Goal: Task Accomplishment & Management: Manage account settings

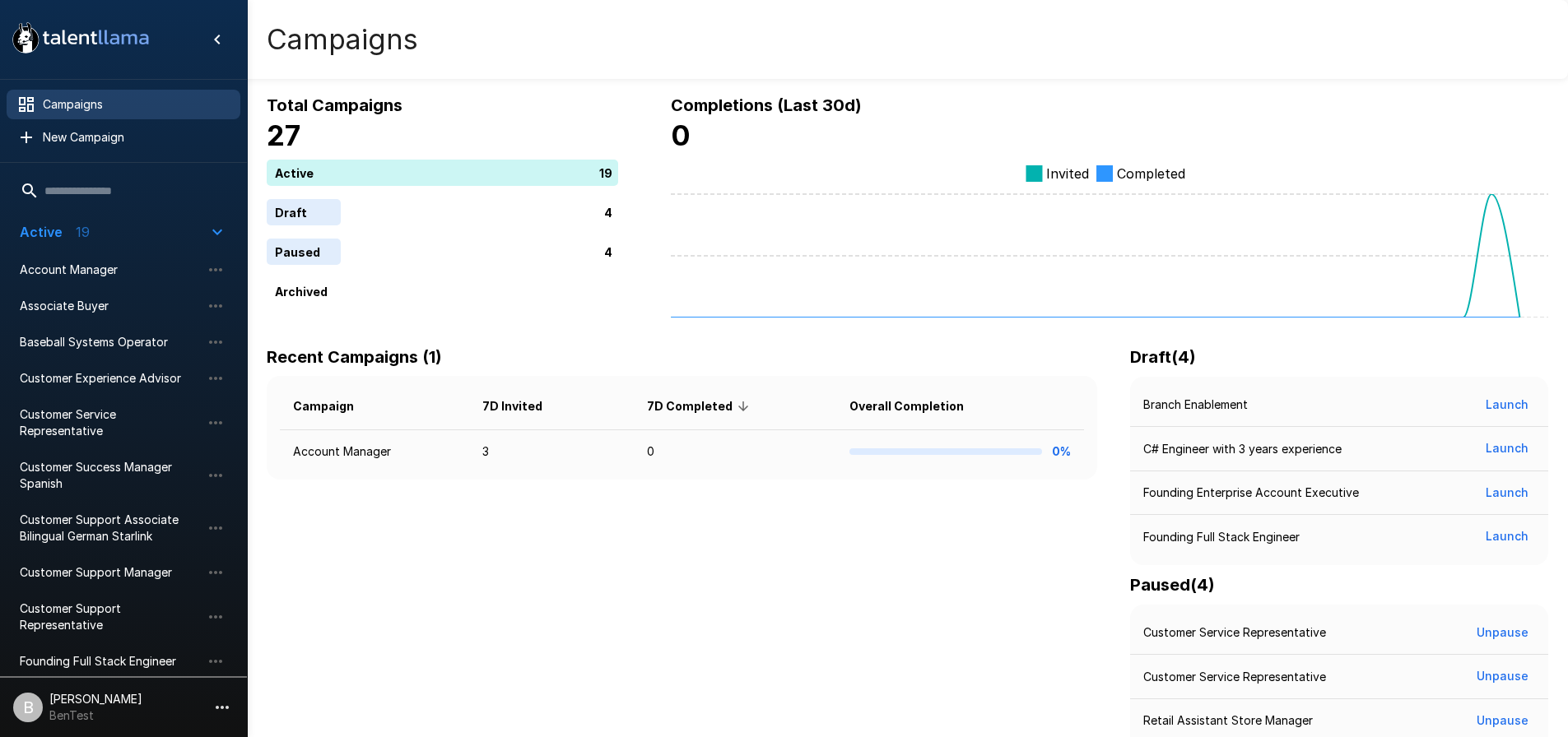
click at [499, 533] on div "Recent Campaigns (1) Campaign 7D Invited 7D Completed Overall Completion Accoun…" at bounding box center [685, 568] width 837 height 449
click at [570, 571] on div "Recent Campaigns (1) Campaign 7D Invited 7D Completed Overall Completion Accoun…" at bounding box center [685, 568] width 837 height 449
click at [102, 701] on p "[PERSON_NAME]" at bounding box center [95, 698] width 93 height 16
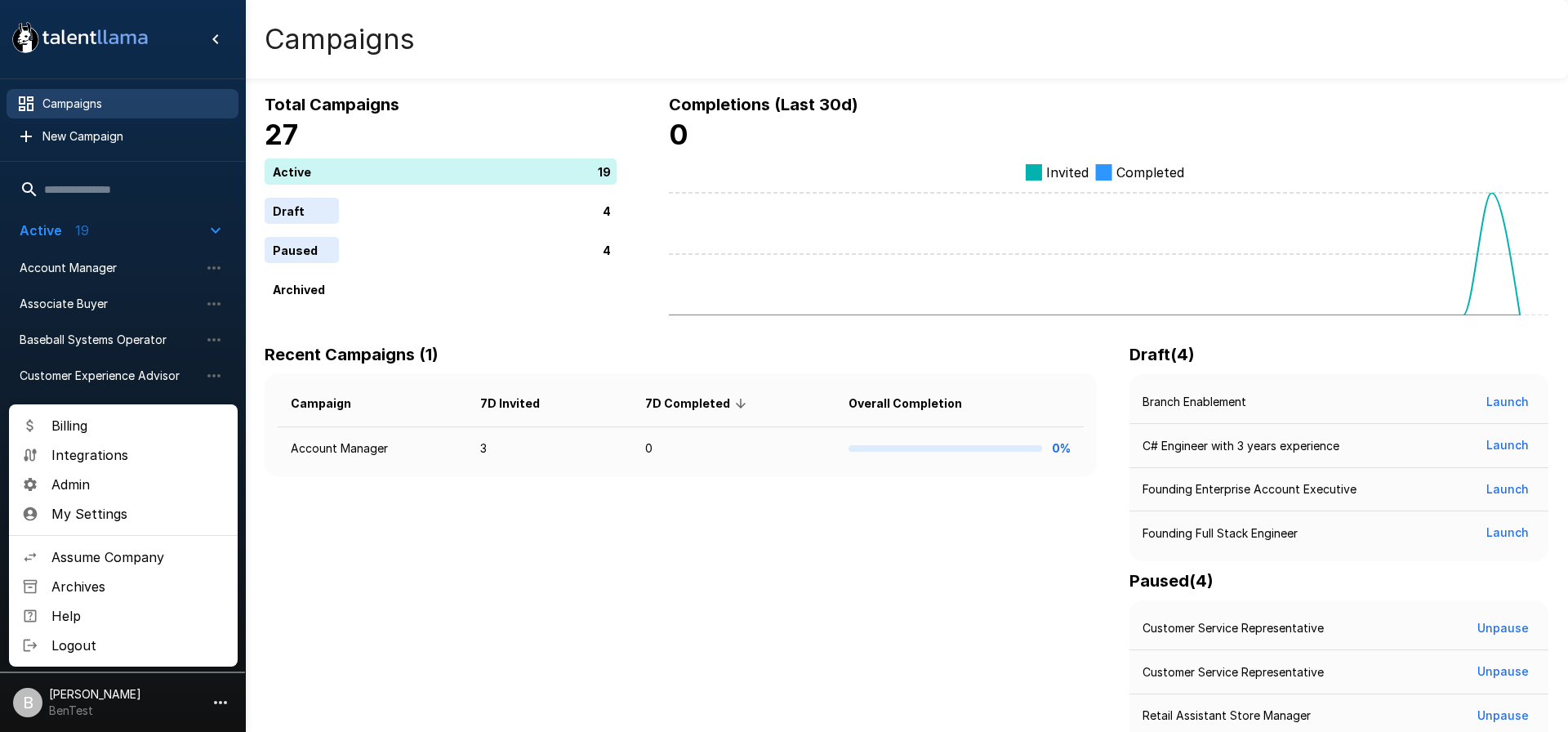
click at [129, 564] on span "Assume Company" at bounding box center [137, 556] width 173 height 20
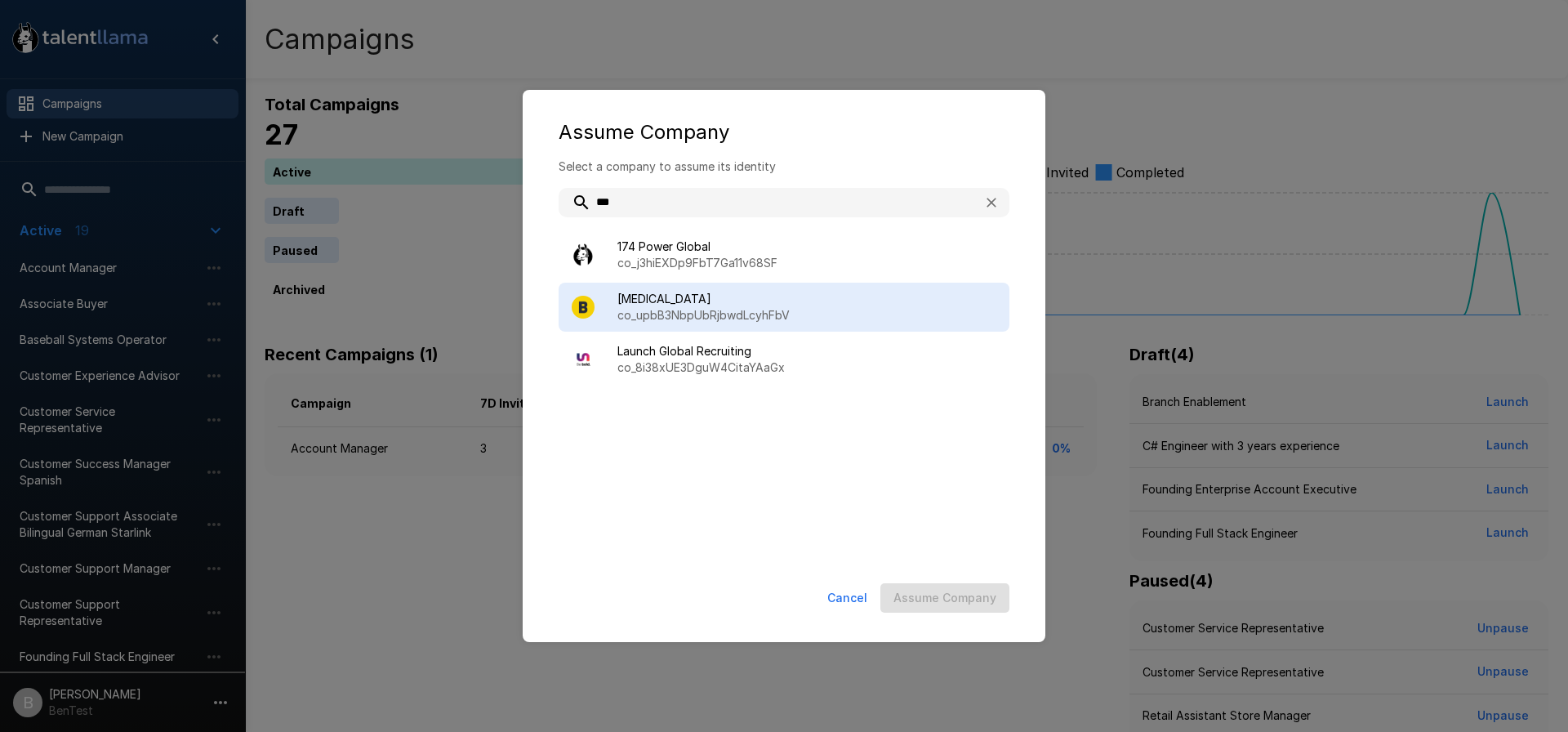
type input "***"
click at [696, 294] on span "[MEDICAL_DATA]" at bounding box center [806, 298] width 378 height 16
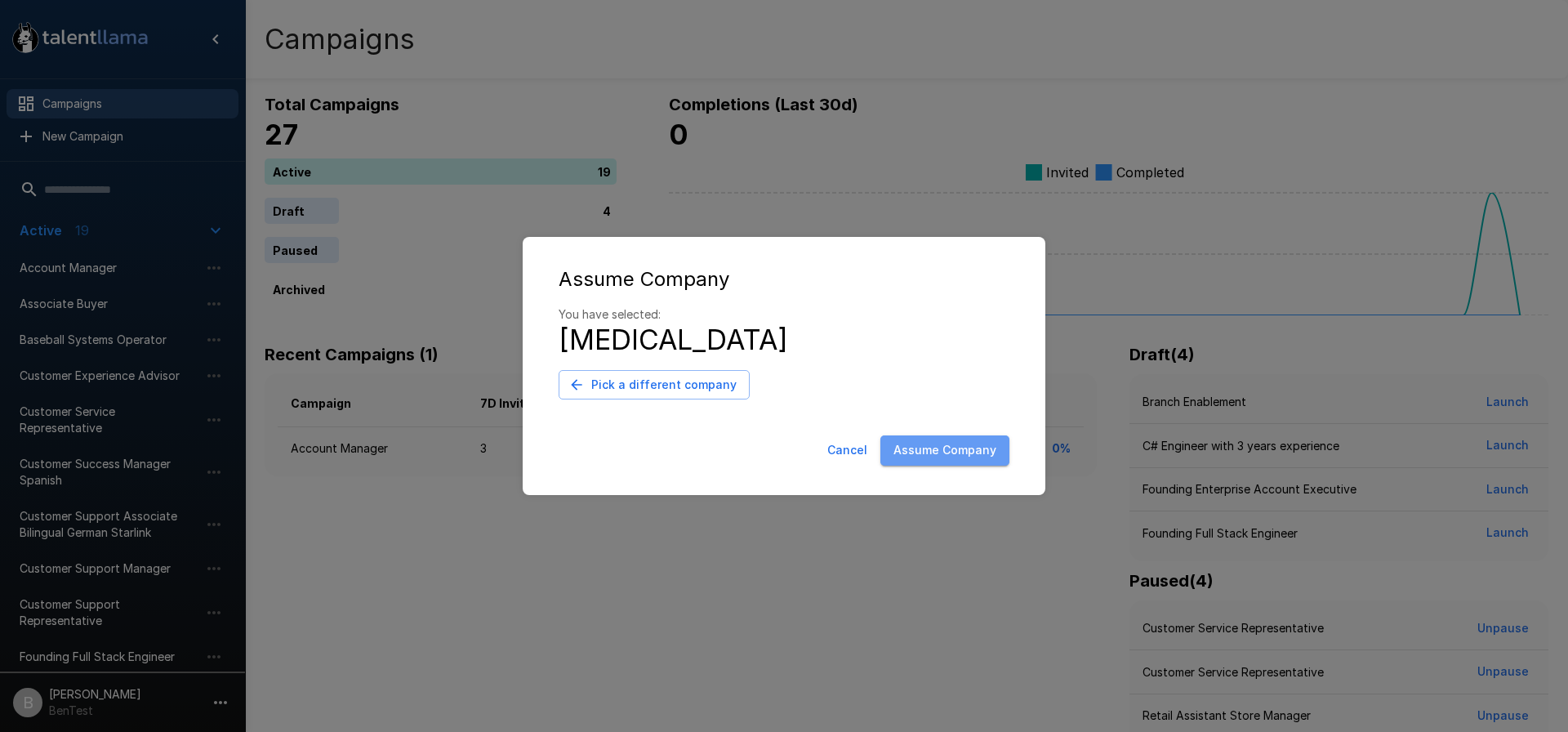
click at [974, 460] on button "Assume Company" at bounding box center [945, 451] width 129 height 30
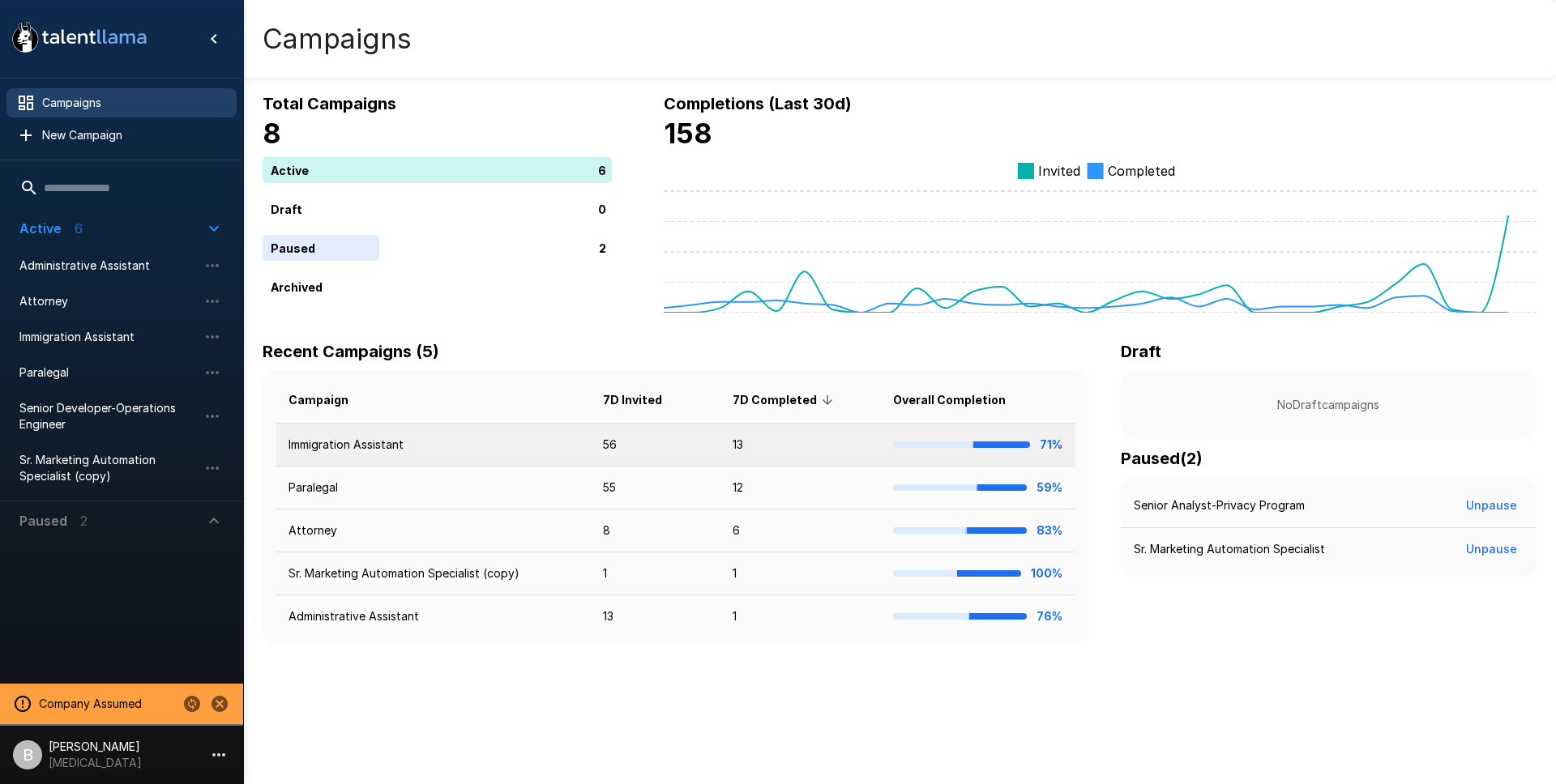
click at [351, 446] on td "Immigration Assistant" at bounding box center [432, 445] width 314 height 43
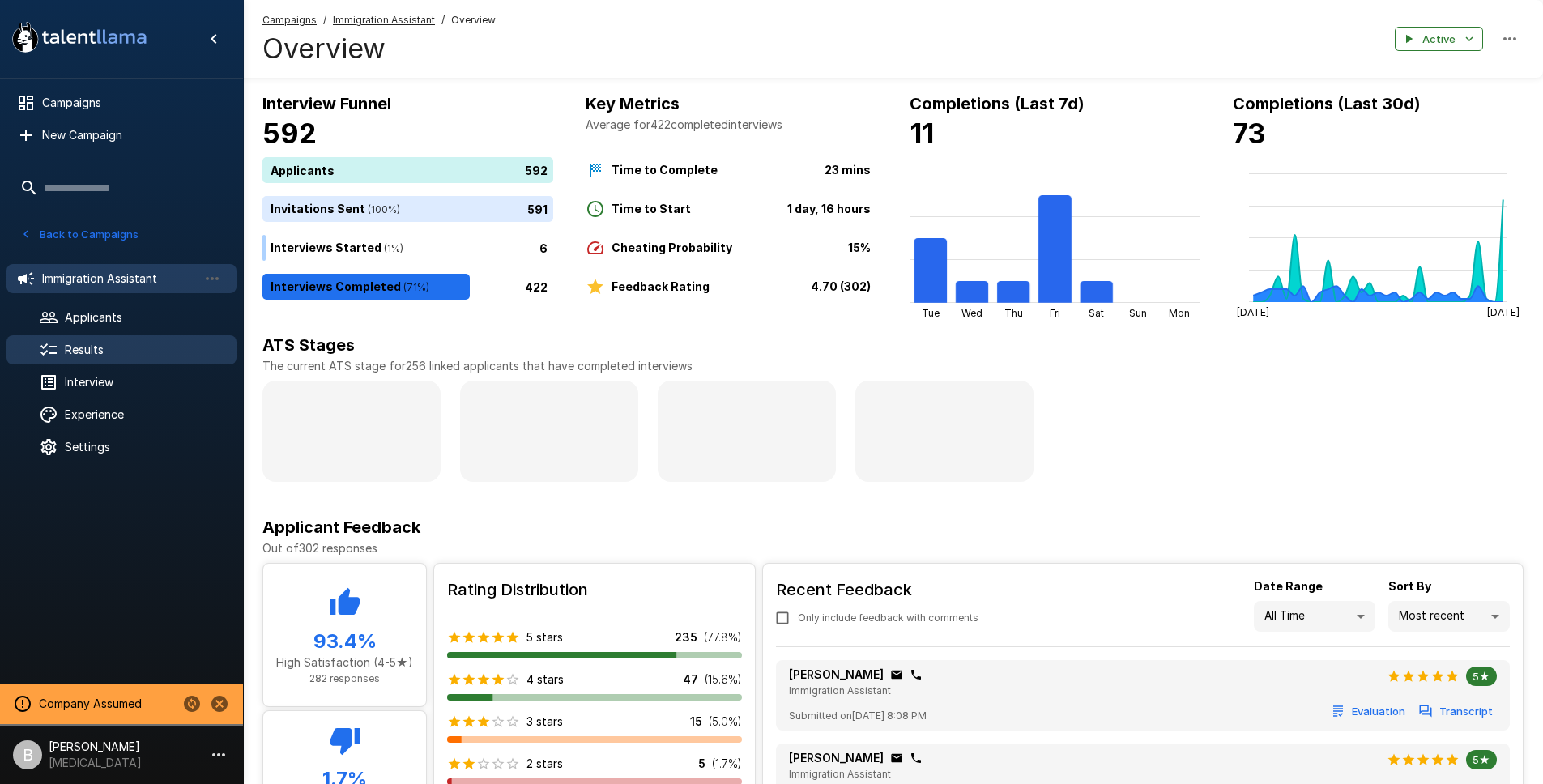
click at [94, 363] on div "Results" at bounding box center [121, 349] width 230 height 29
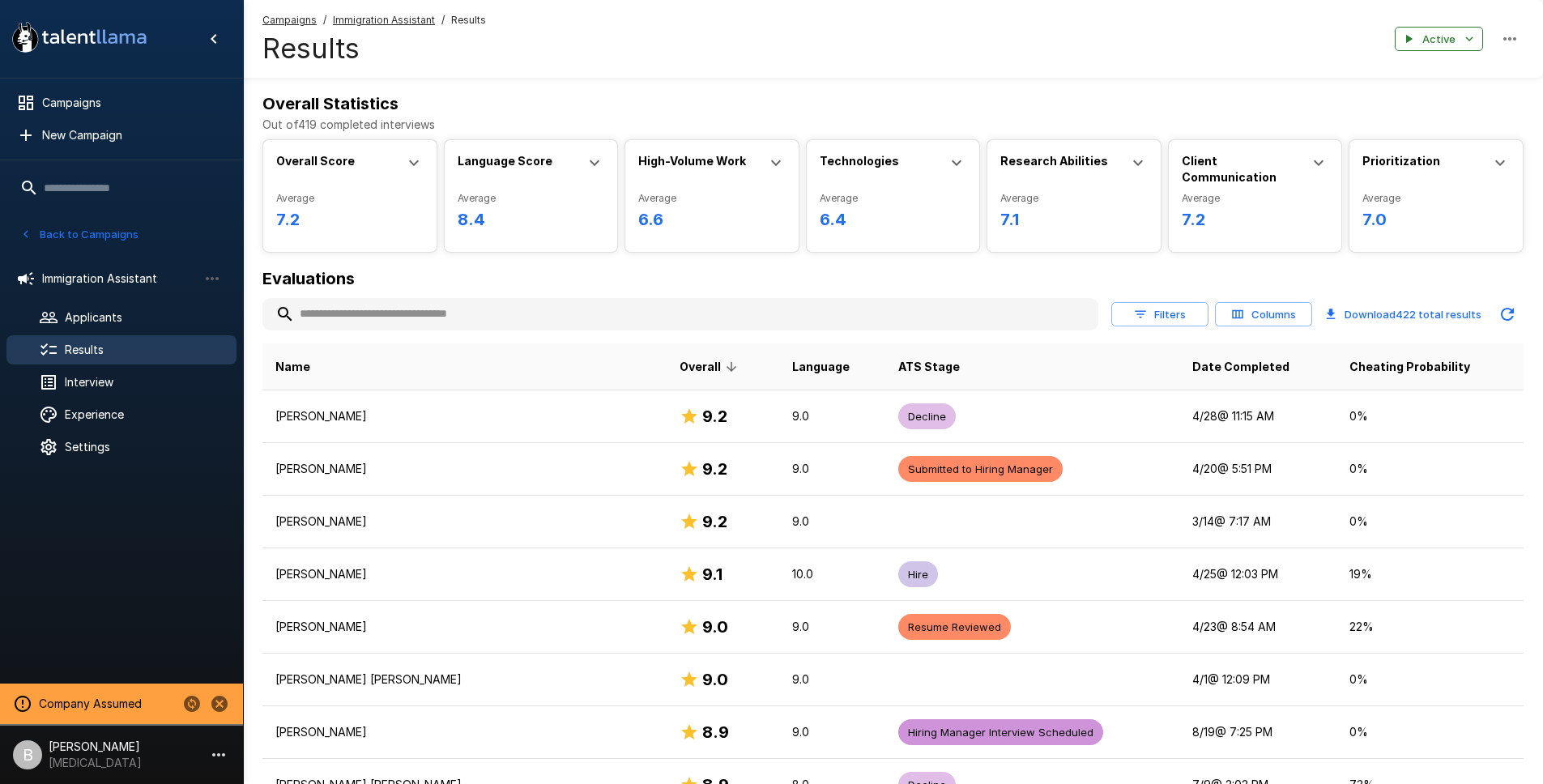
click at [1247, 322] on button "Columns" at bounding box center [1263, 314] width 97 height 25
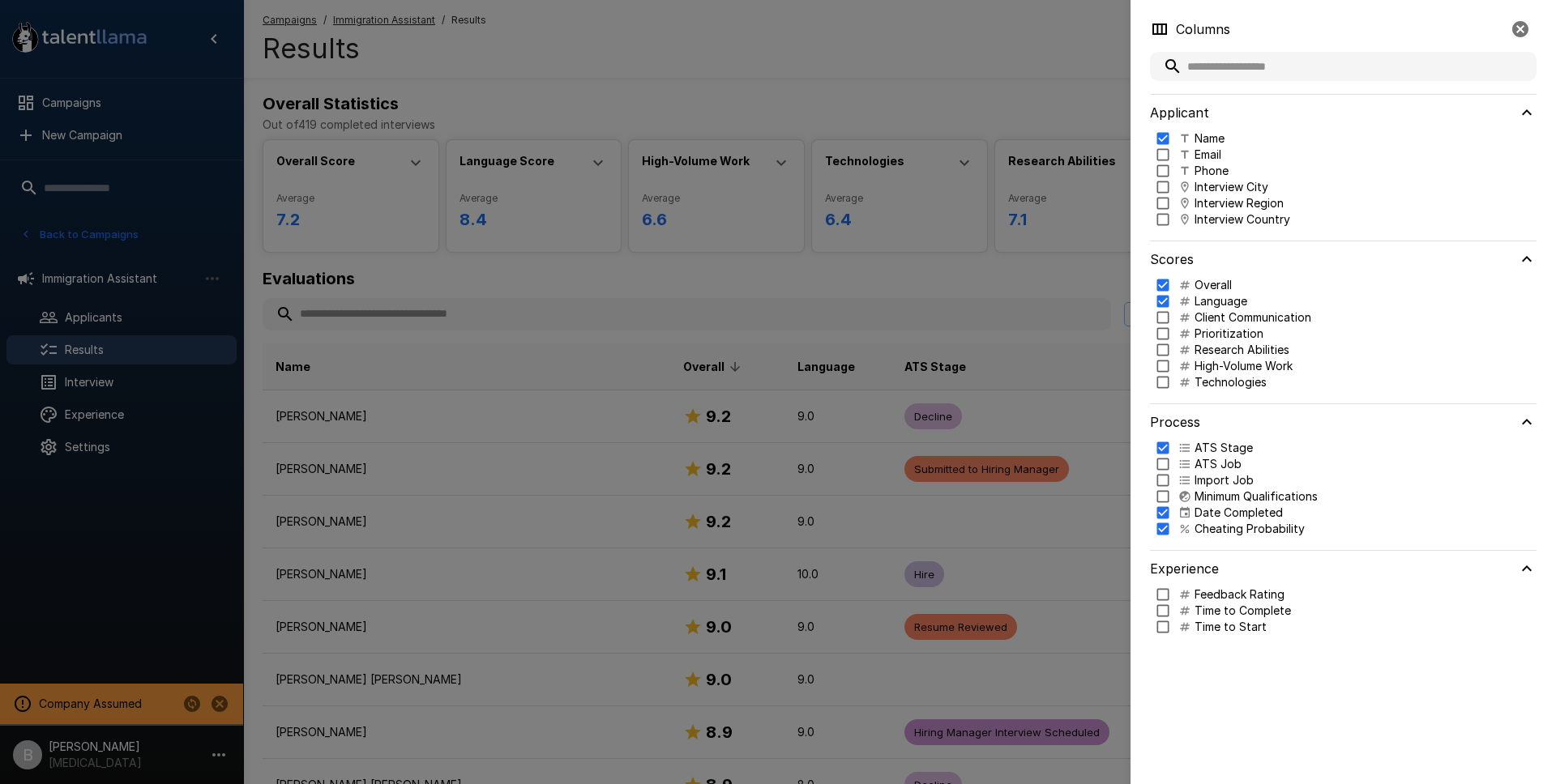
click at [1254, 318] on p "Client Communication" at bounding box center [1253, 317] width 117 height 16
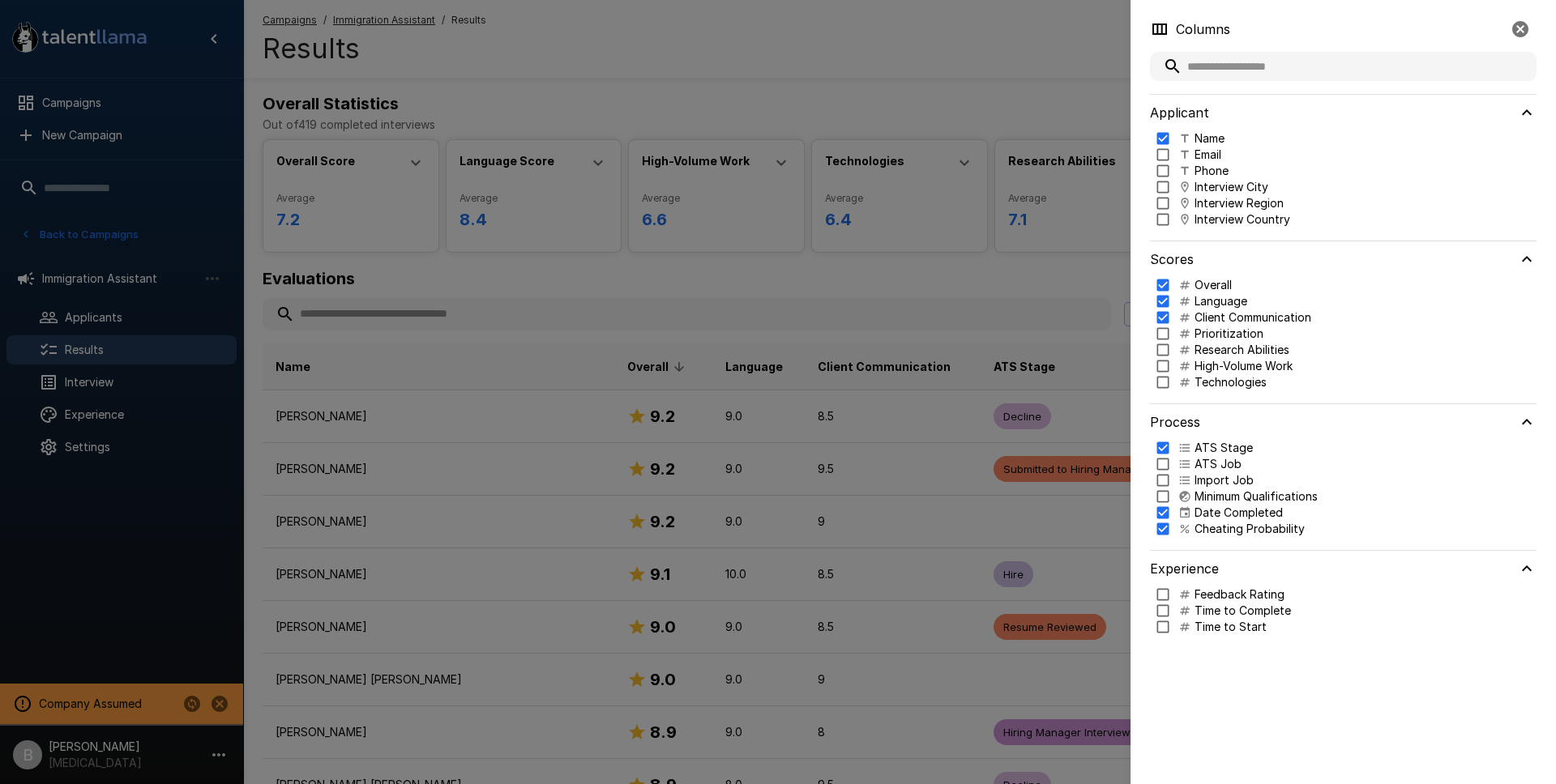
click at [1234, 336] on p "Prioritization" at bounding box center [1229, 333] width 69 height 16
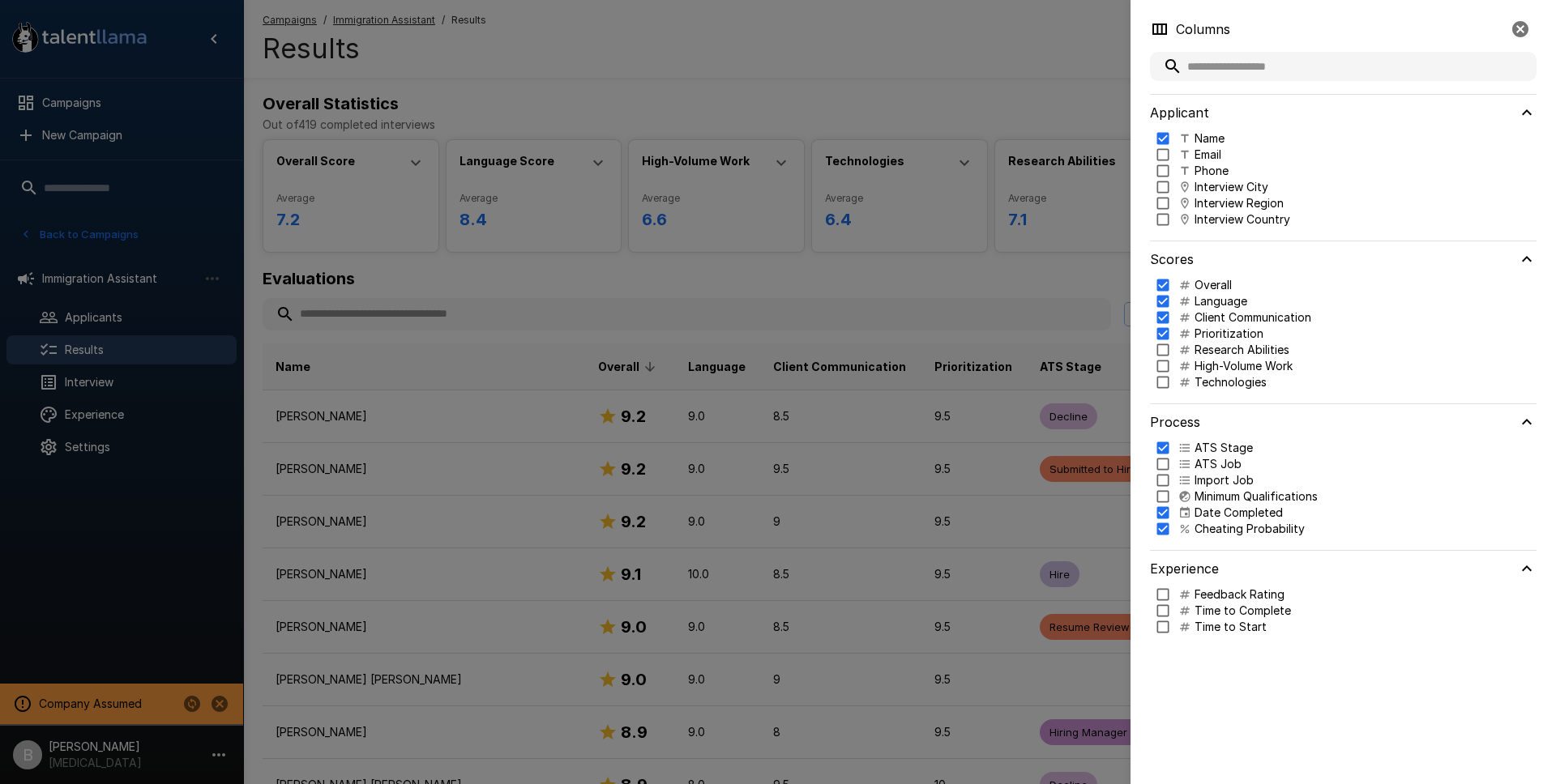
click at [1231, 350] on p "Research Abilities" at bounding box center [1242, 349] width 95 height 16
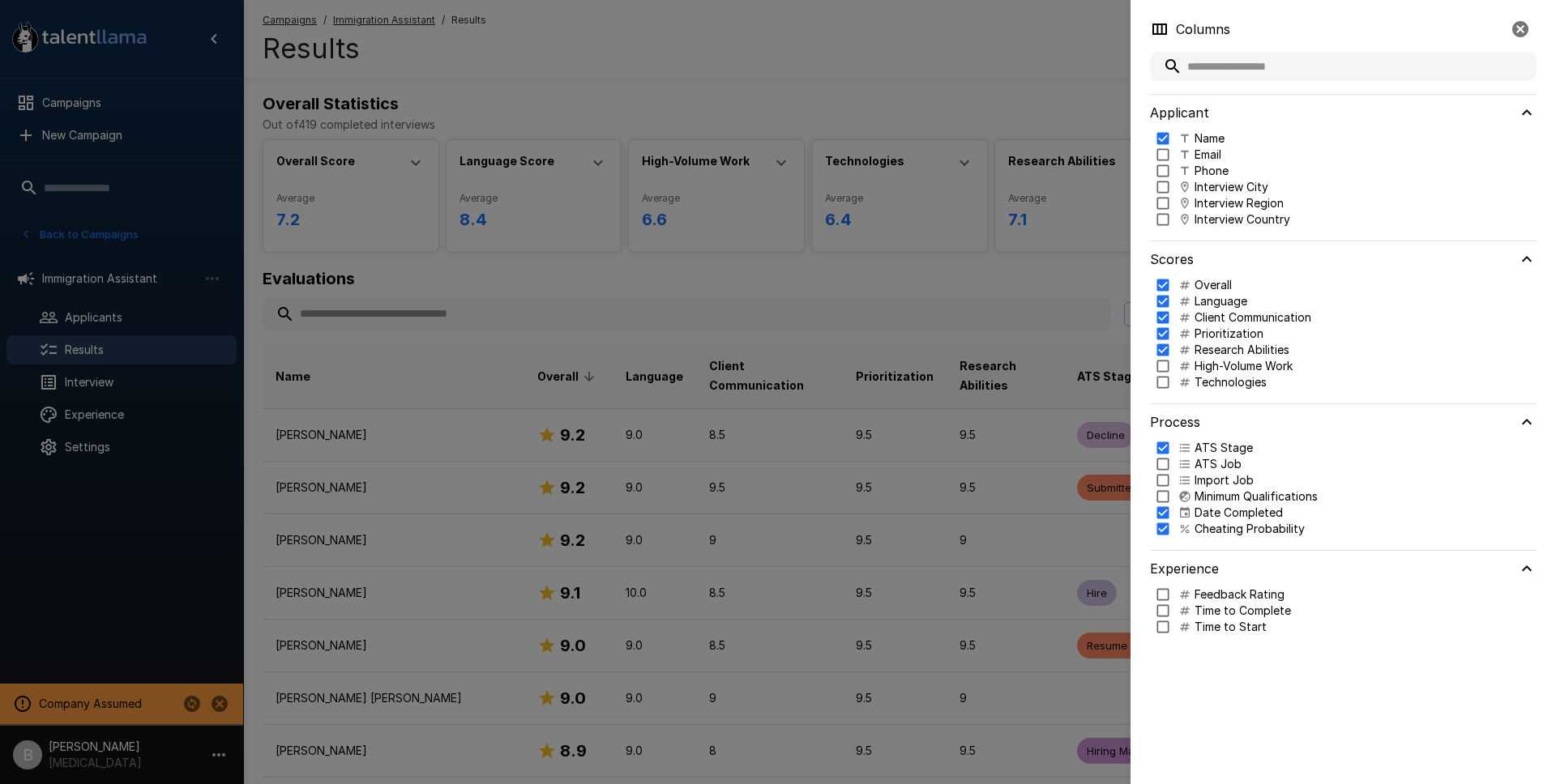
click at [1230, 362] on p "High-Volume Work" at bounding box center [1244, 365] width 98 height 16
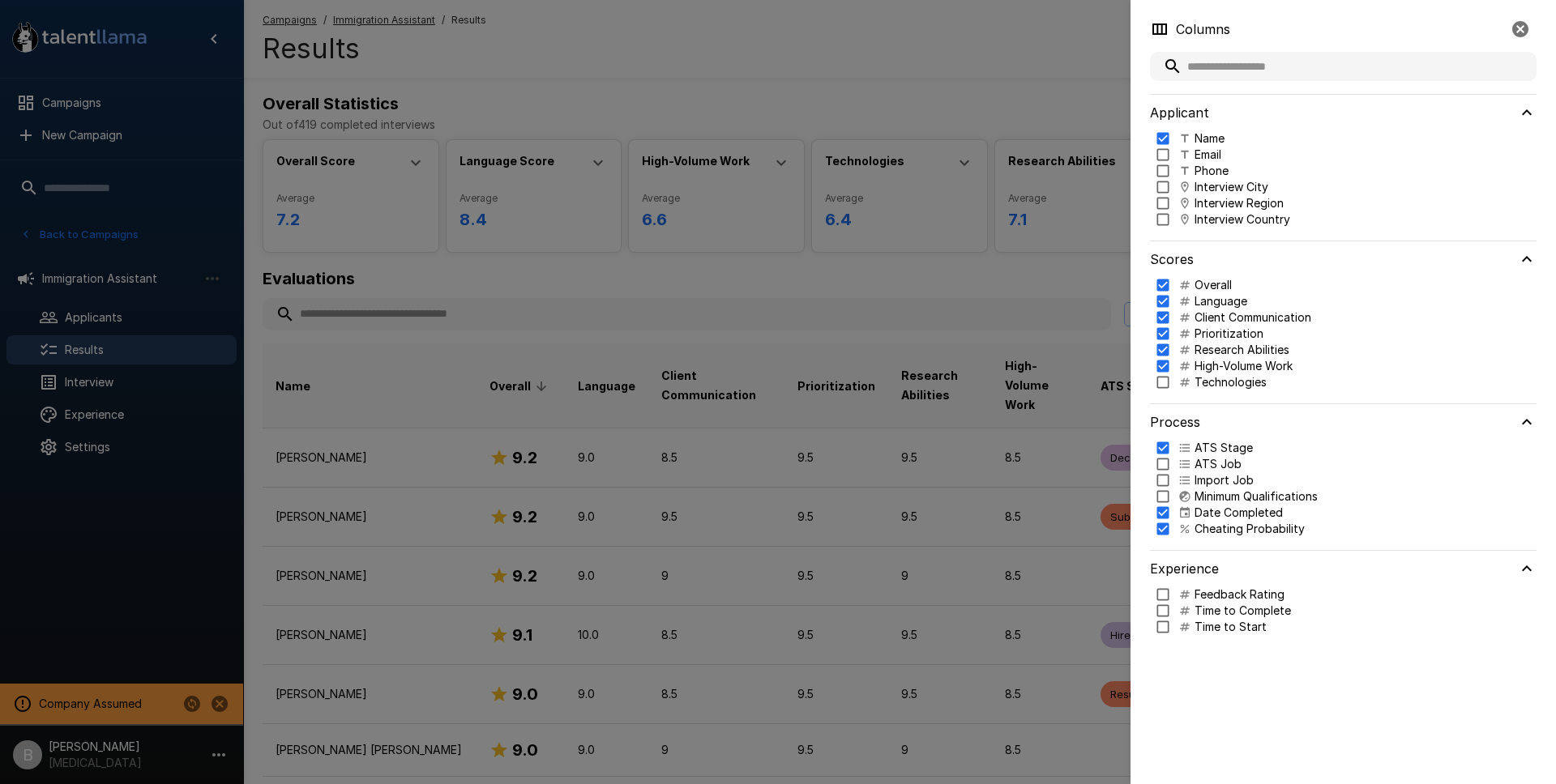
click at [1218, 383] on p "Technologies" at bounding box center [1231, 382] width 72 height 16
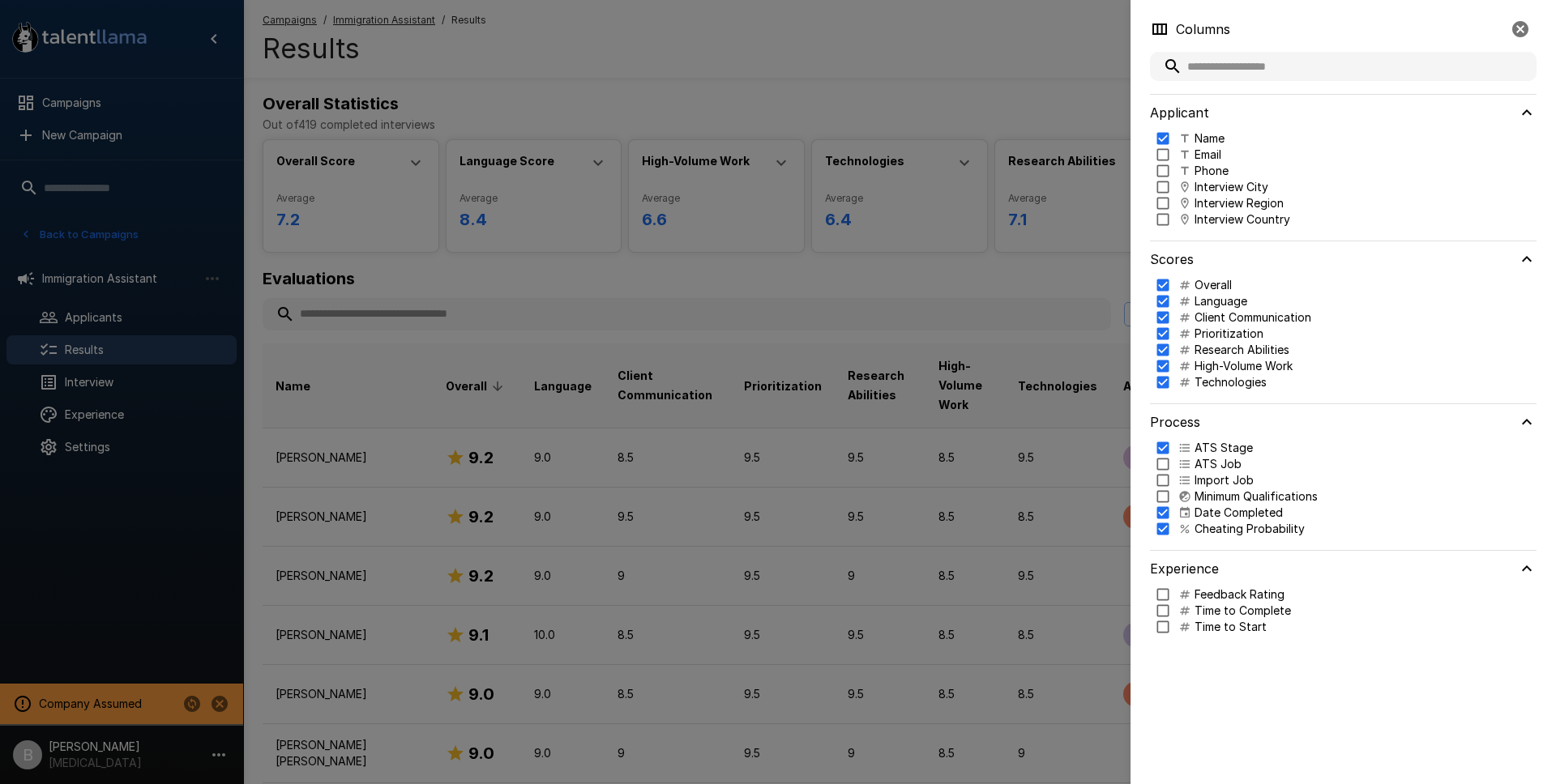
click at [982, 297] on div at bounding box center [778, 392] width 1556 height 784
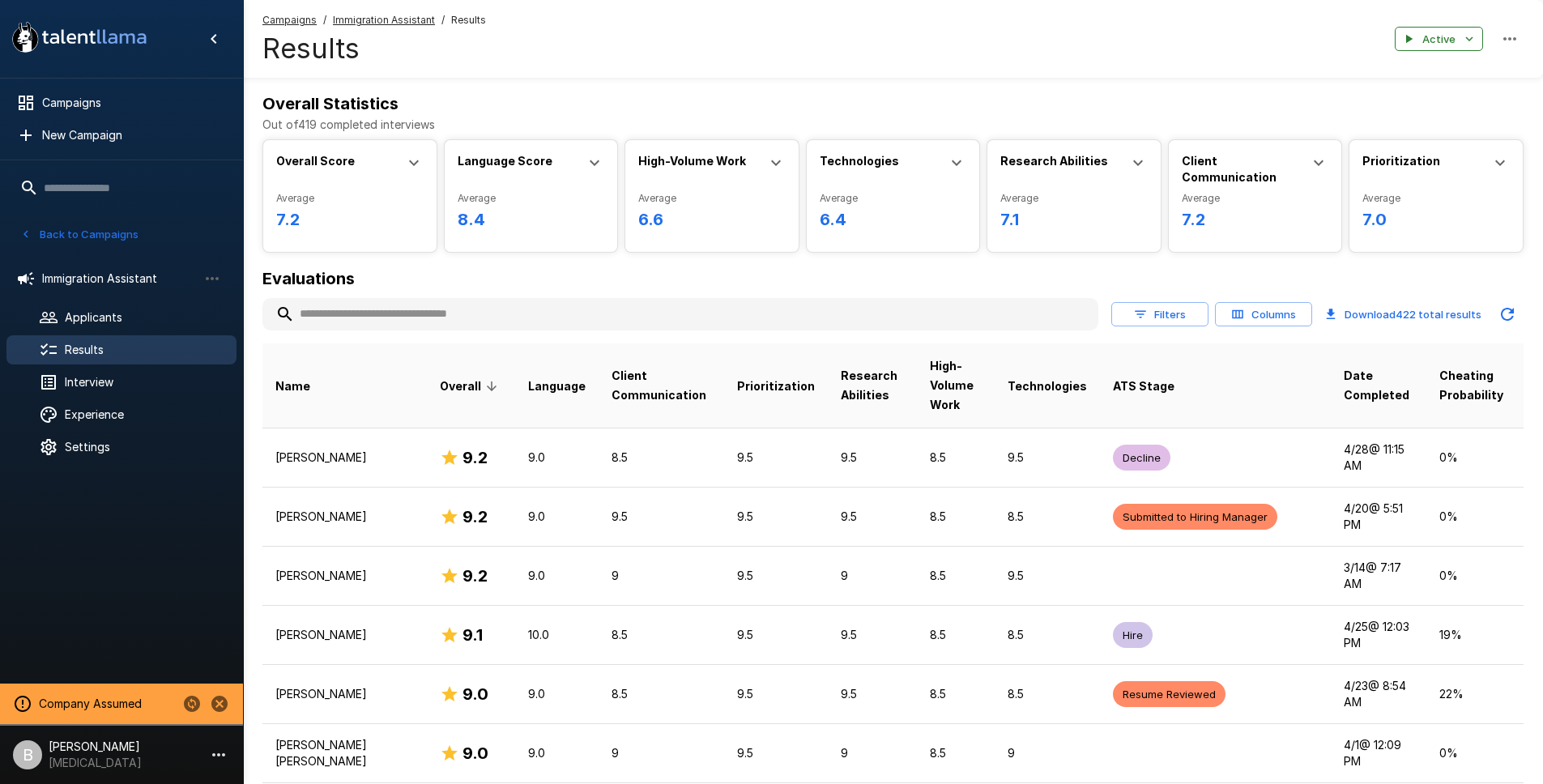
click at [1161, 322] on button "Filters" at bounding box center [1159, 314] width 97 height 25
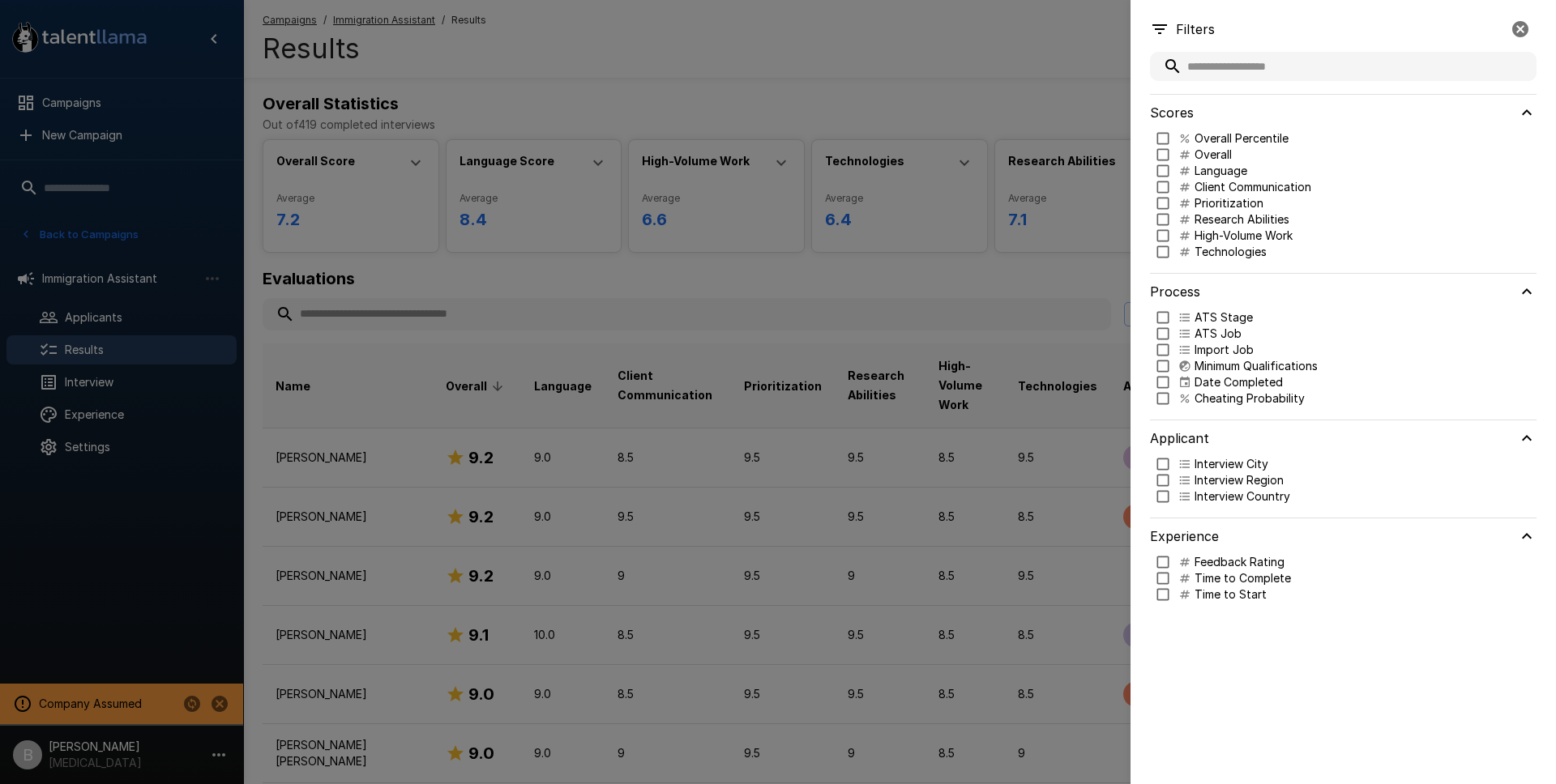
click at [619, 278] on div at bounding box center [778, 392] width 1556 height 784
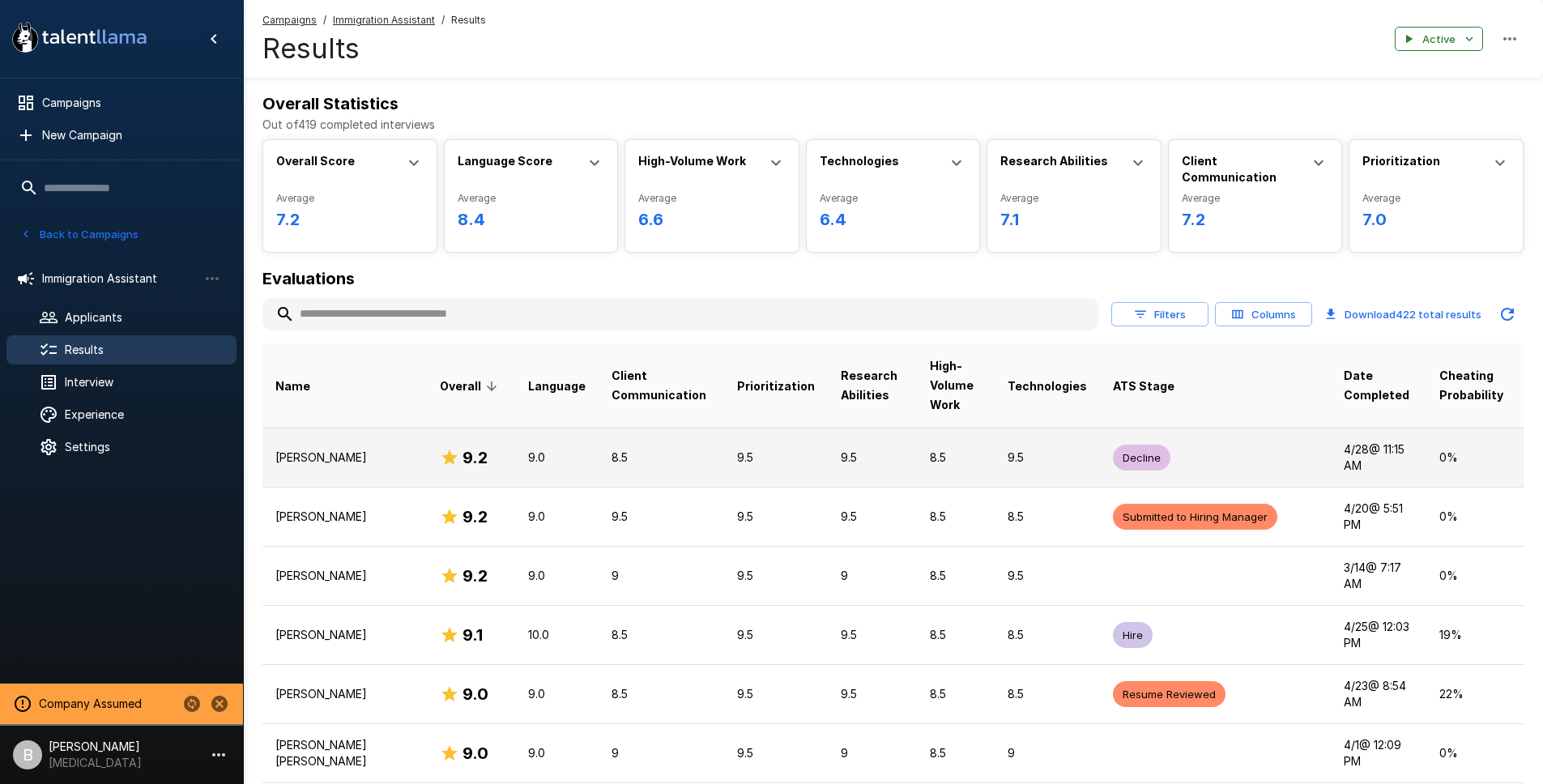
click at [331, 448] on td "[PERSON_NAME]" at bounding box center [344, 457] width 164 height 59
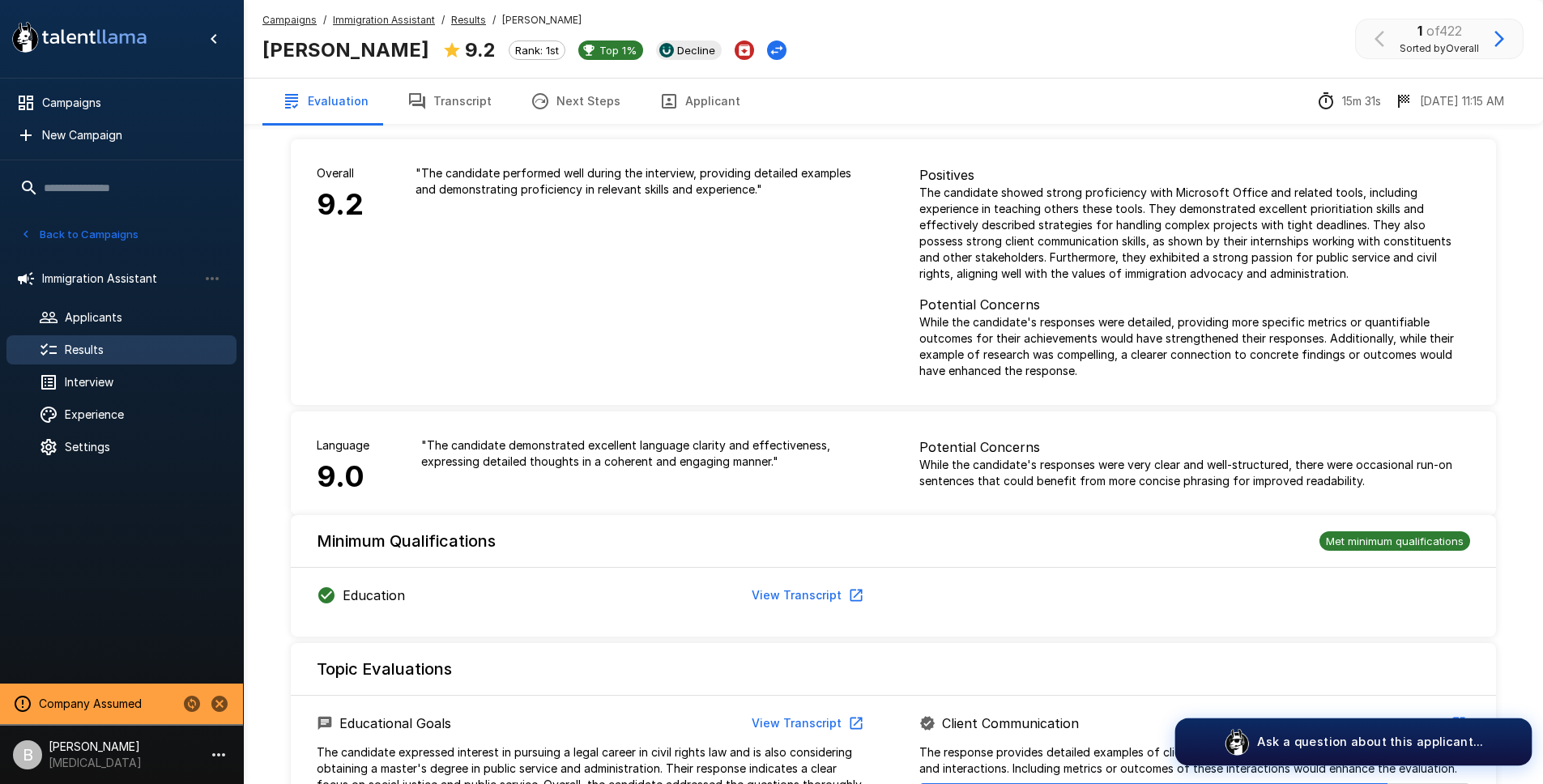
click at [1350, 725] on p "Ask a question about this applicant..." at bounding box center [1370, 741] width 226 height 17
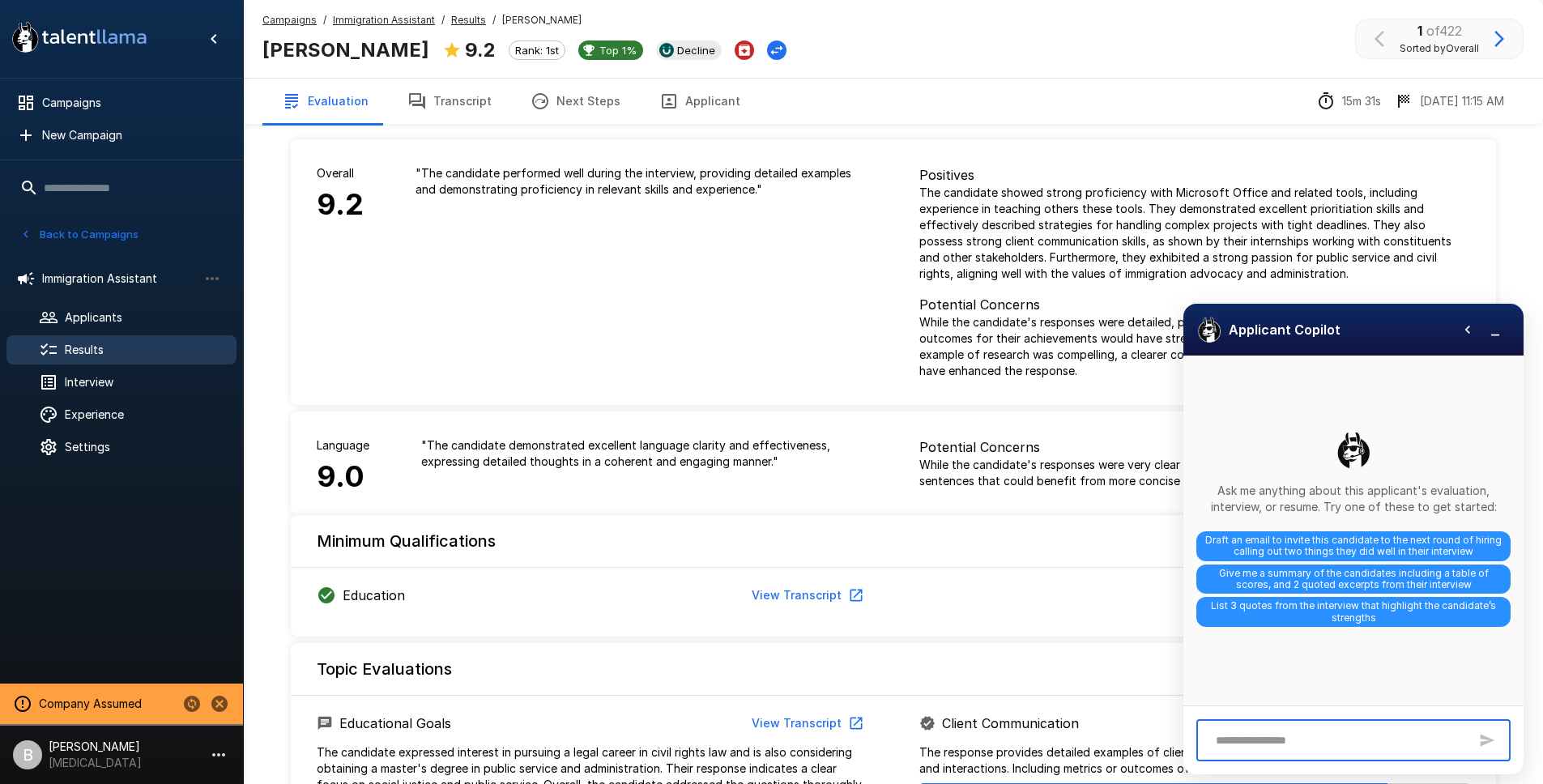
click at [1295, 725] on textarea at bounding box center [1337, 740] width 260 height 29
click at [1328, 540] on span "Draft an email to invite this candidate to the next round of hiring calling out…" at bounding box center [1353, 545] width 314 height 30
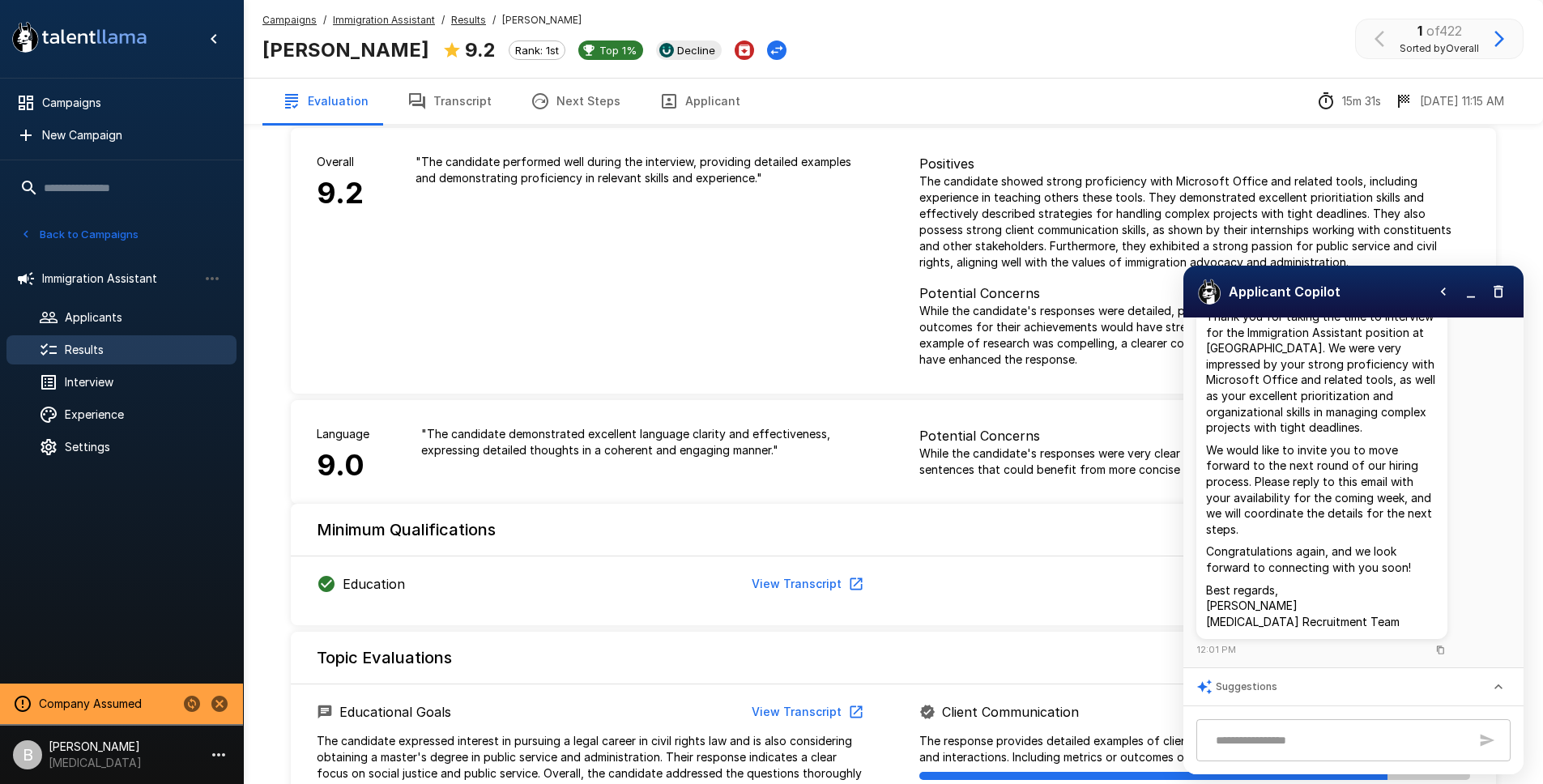
scroll to position [62, 0]
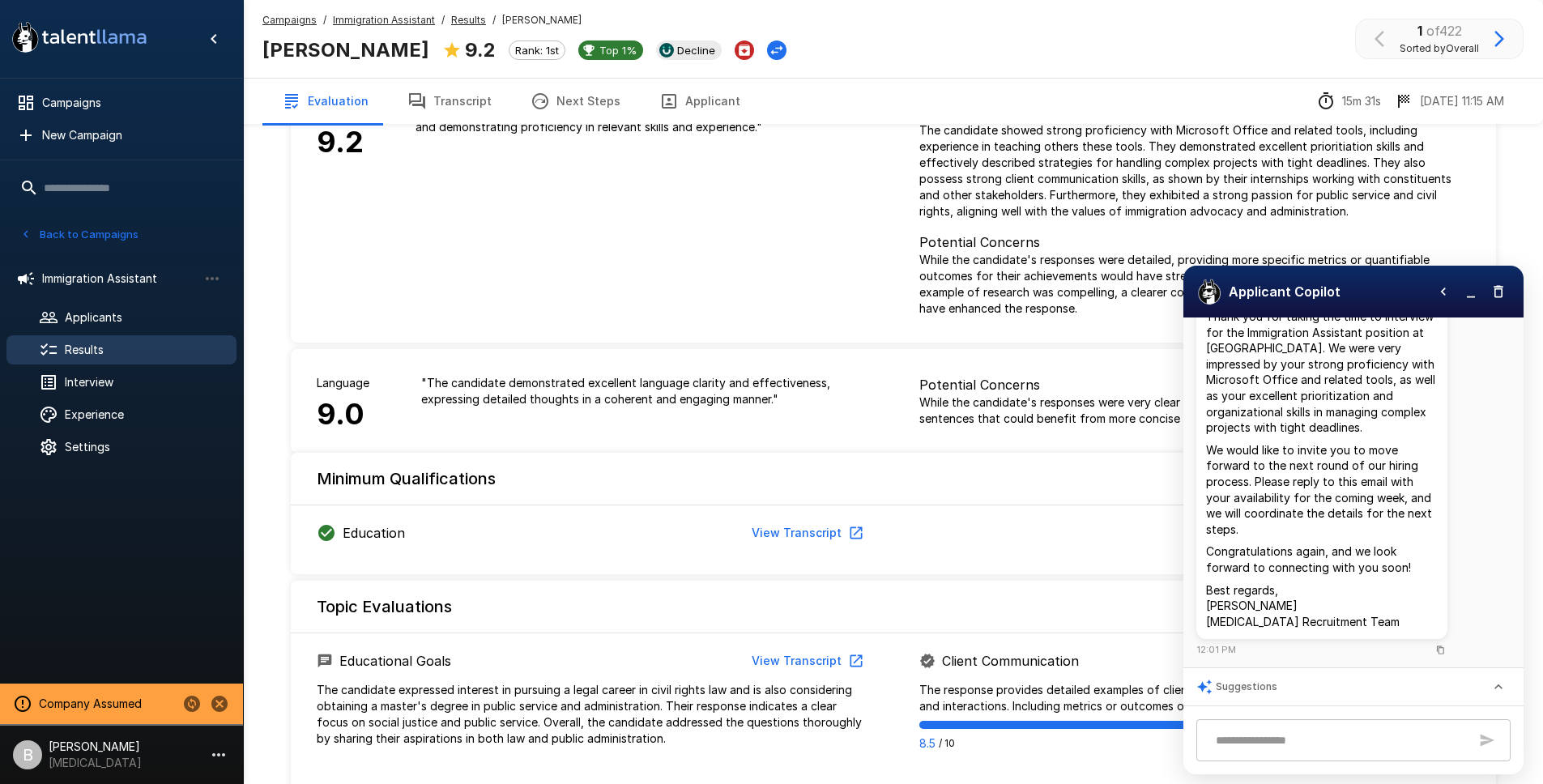
click at [1269, 725] on textarea at bounding box center [1337, 740] width 260 height 29
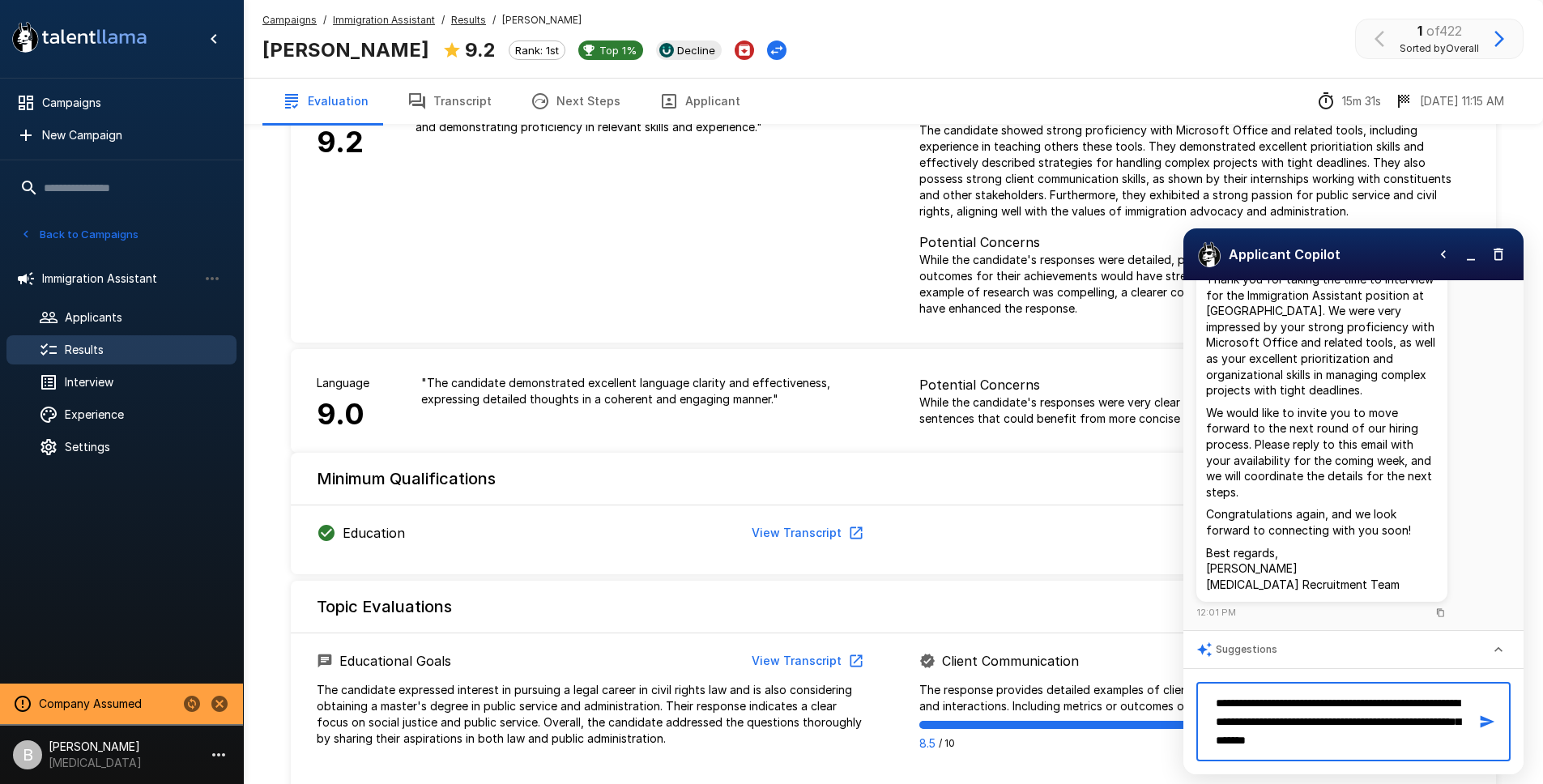
scroll to position [12, 0]
type textarea "**********"
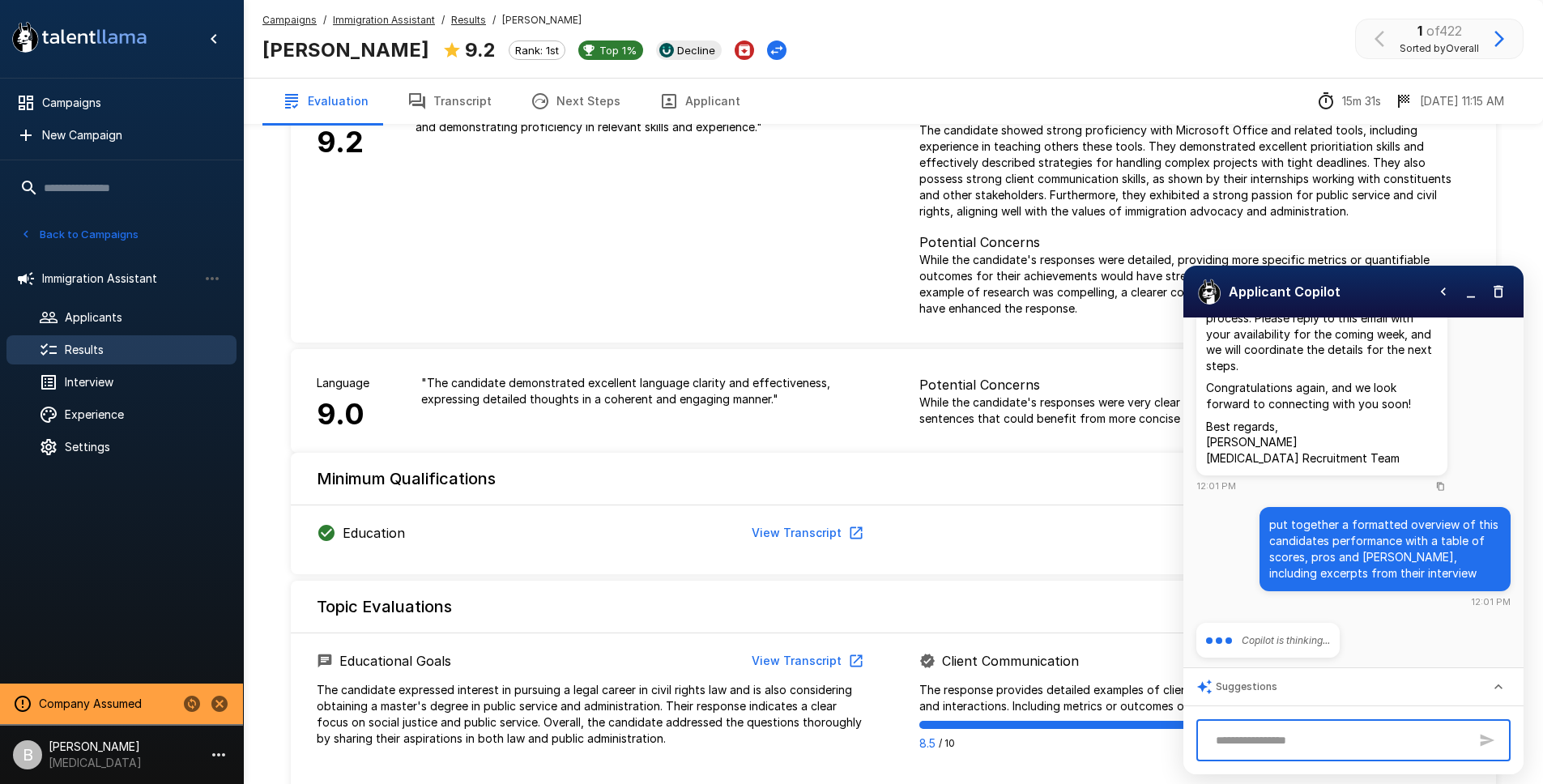
scroll to position [372, 0]
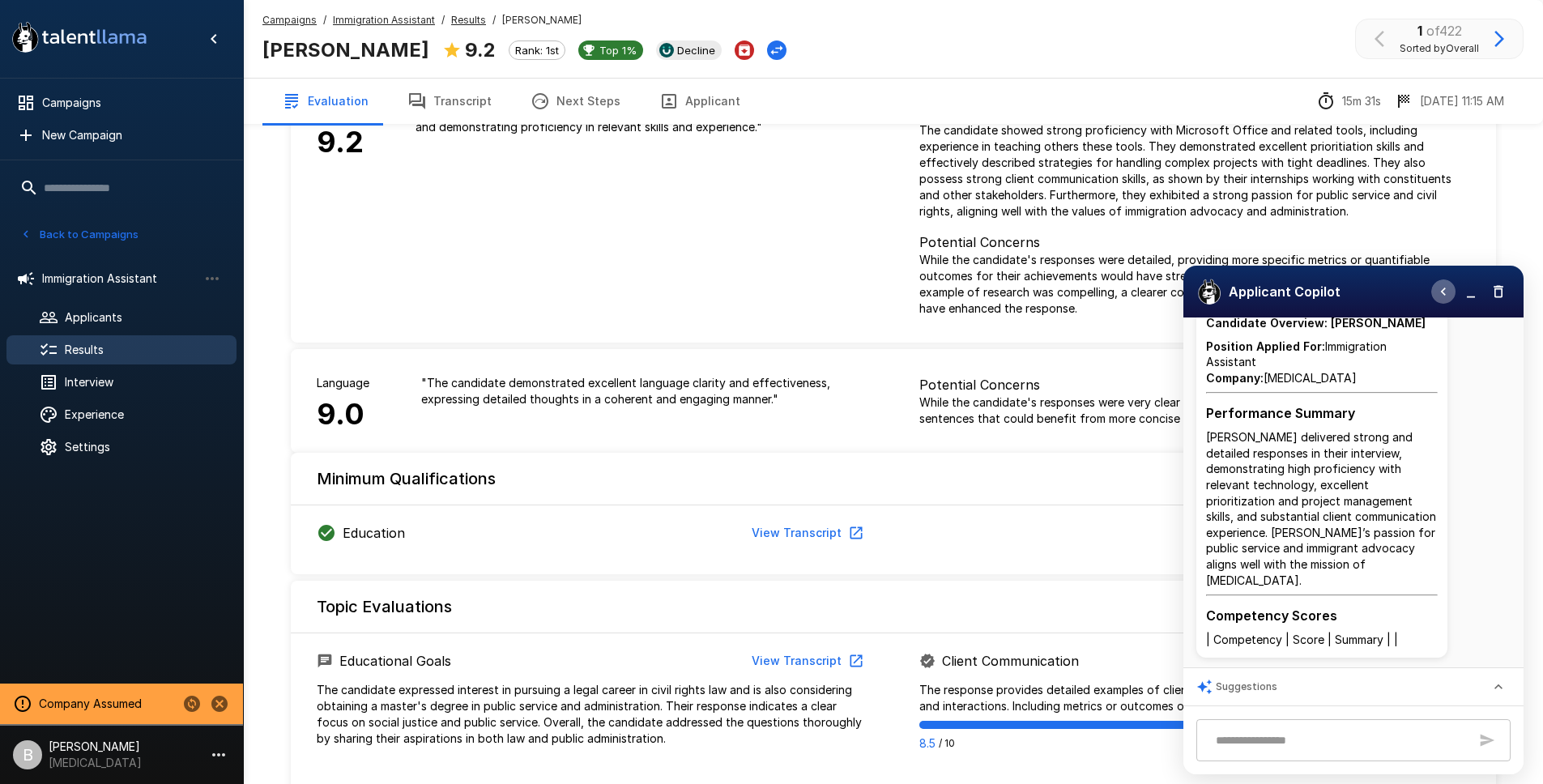
click at [1441, 282] on button "button" at bounding box center [1443, 291] width 24 height 24
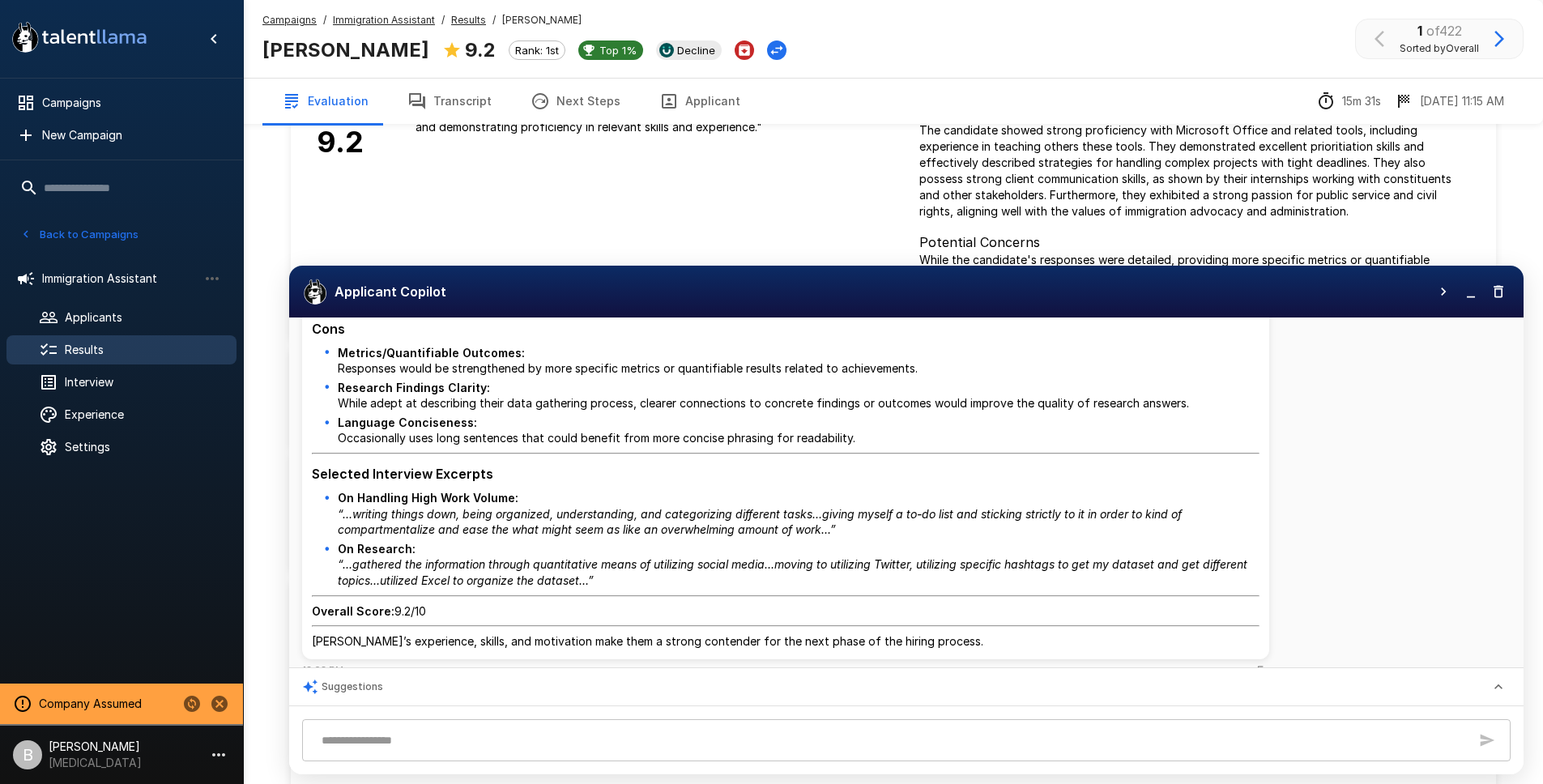
scroll to position [977, 0]
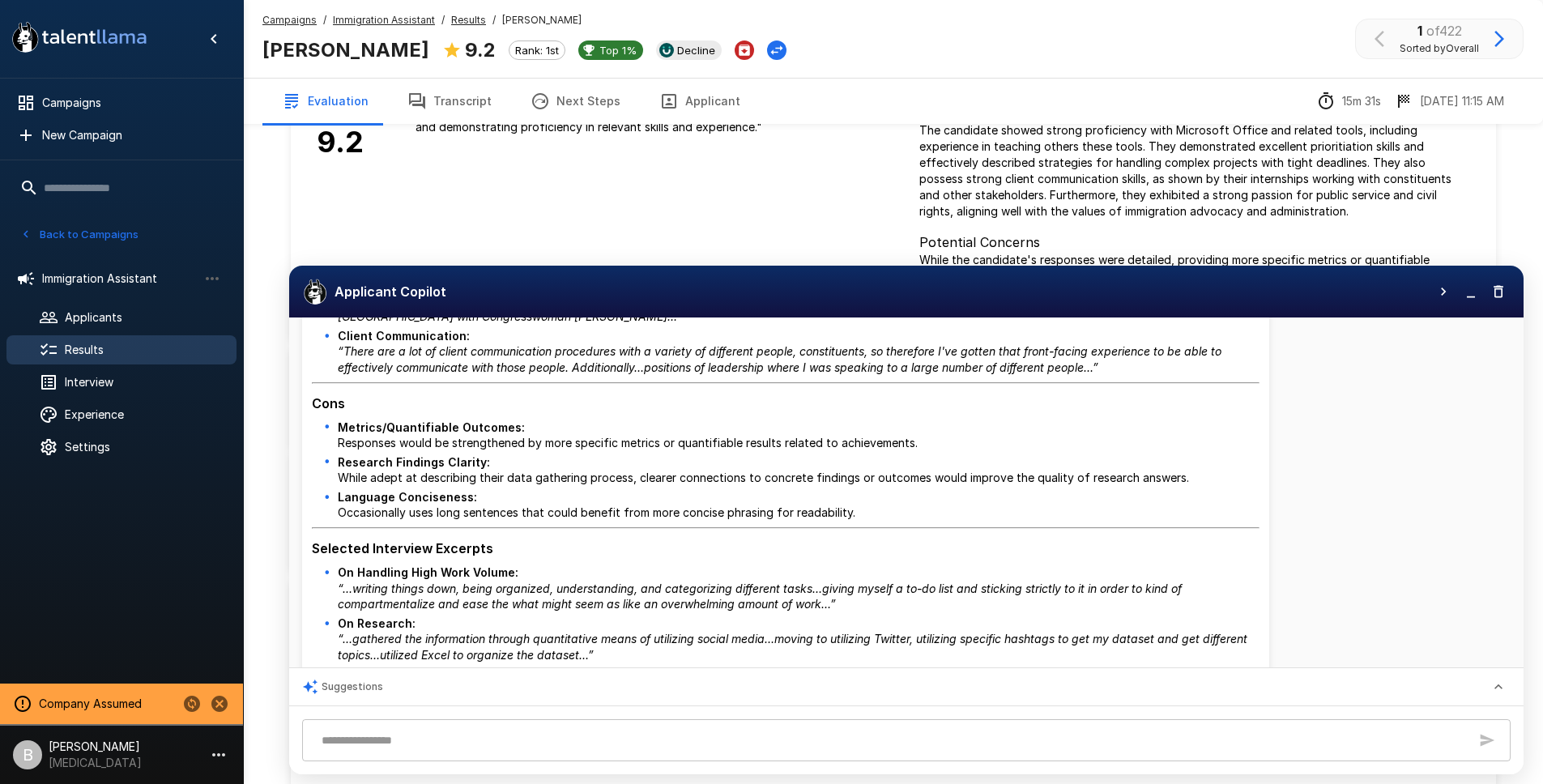
click at [1469, 293] on icon "button" at bounding box center [1470, 291] width 16 height 16
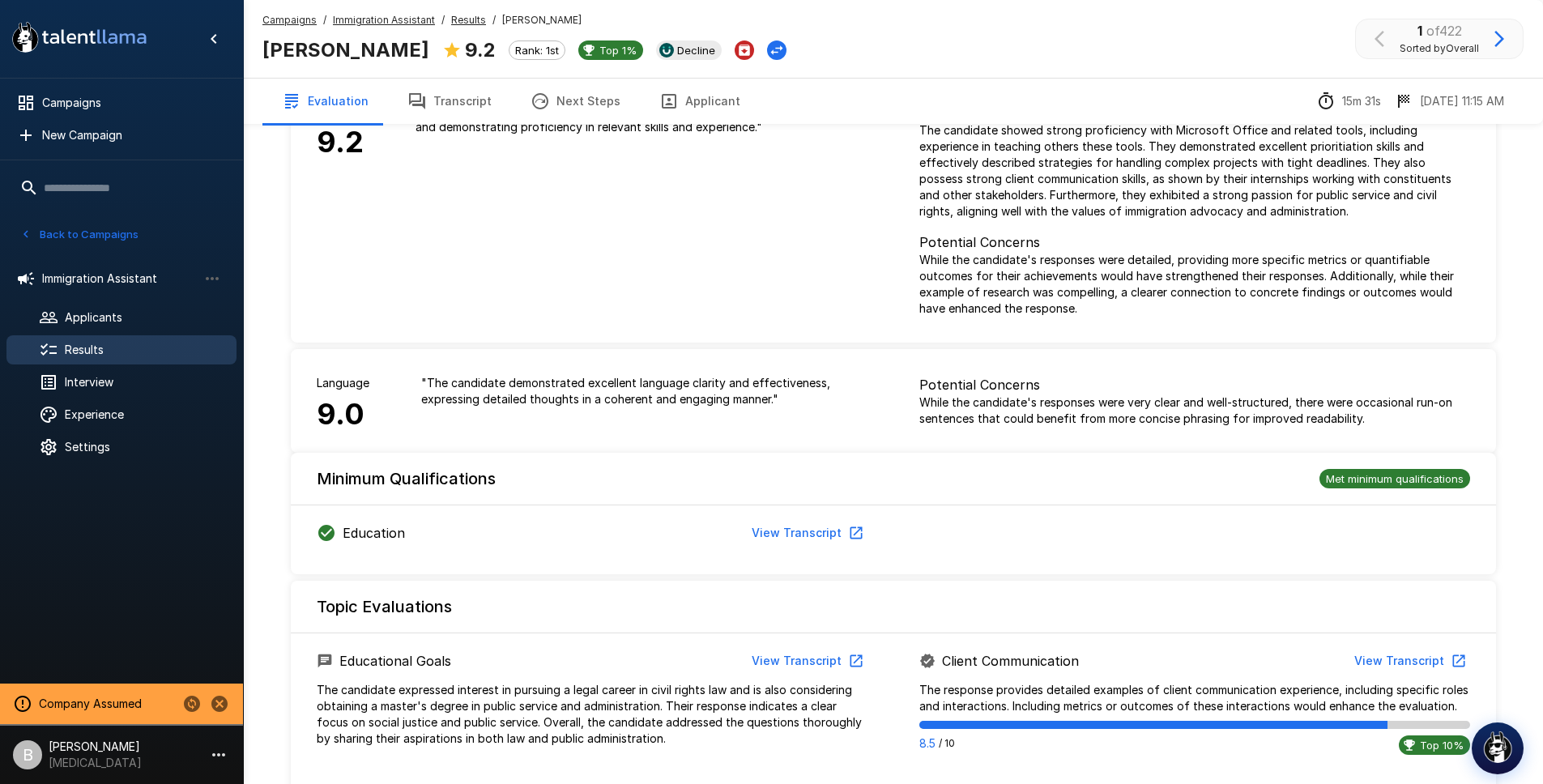
click at [740, 280] on div "Overall 9.2 " The candidate performed well during the interview, providing deta…" at bounding box center [592, 209] width 602 height 266
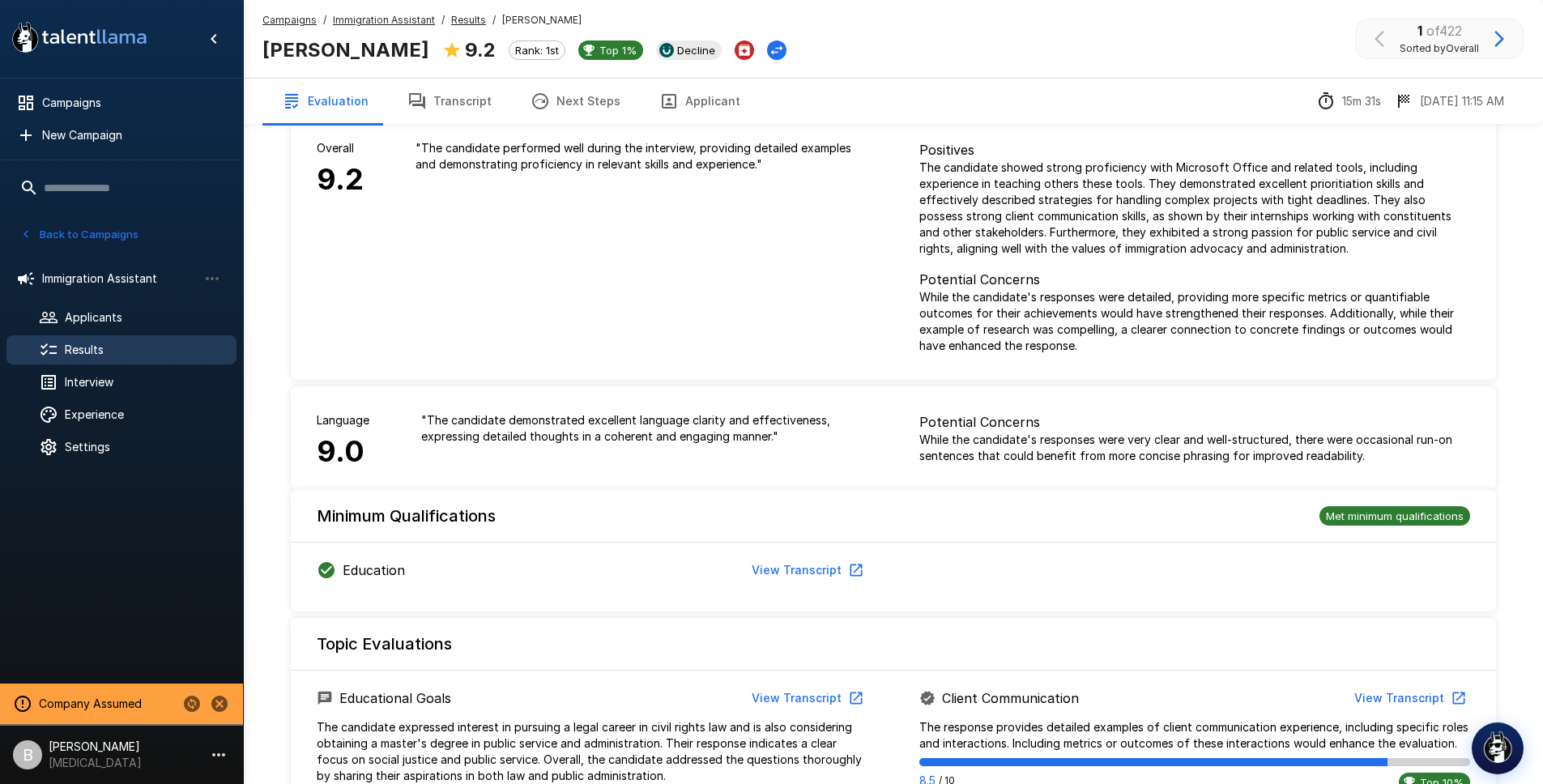
scroll to position [0, 0]
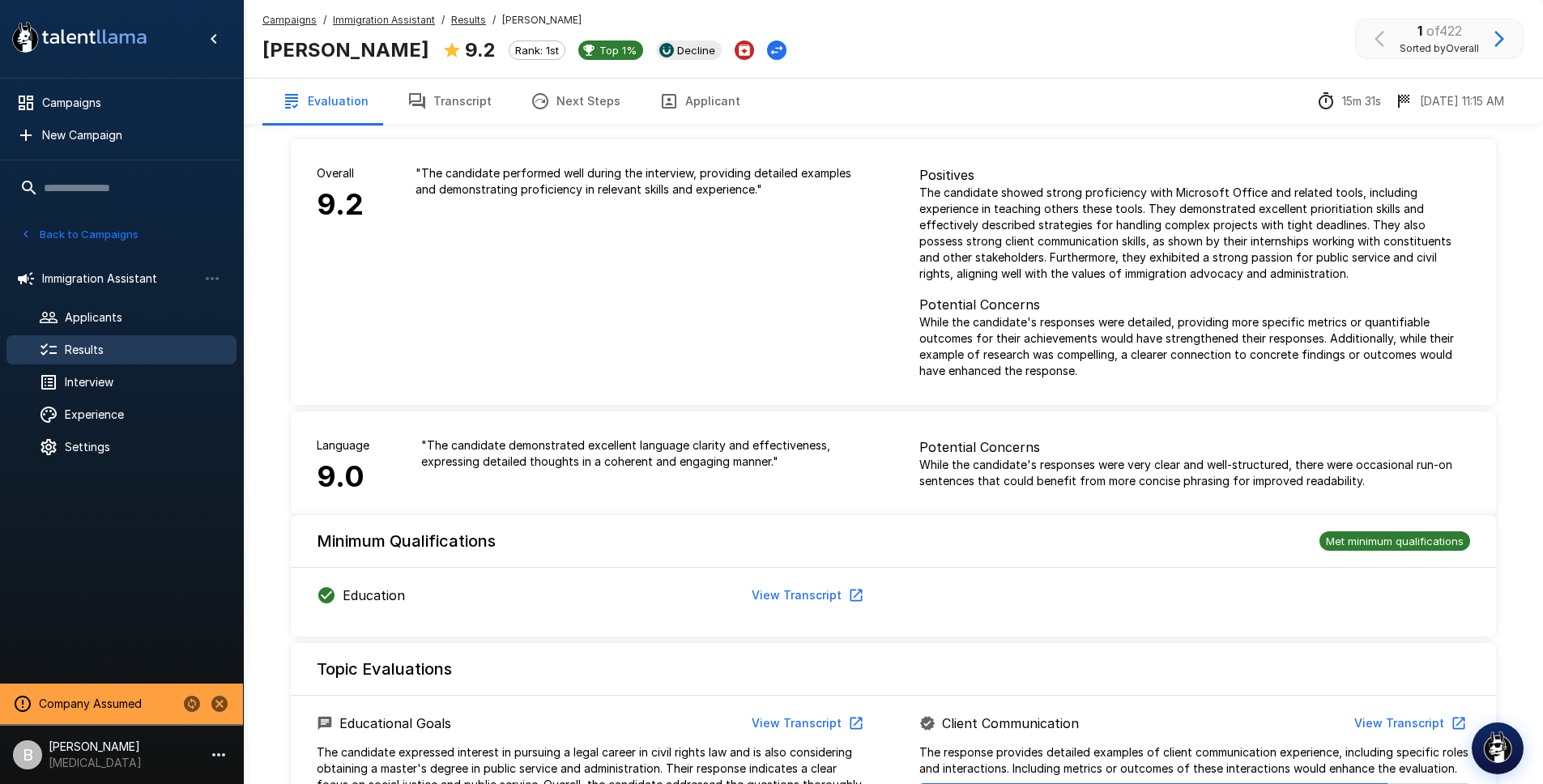
click at [464, 18] on u "Results" at bounding box center [469, 19] width 35 height 12
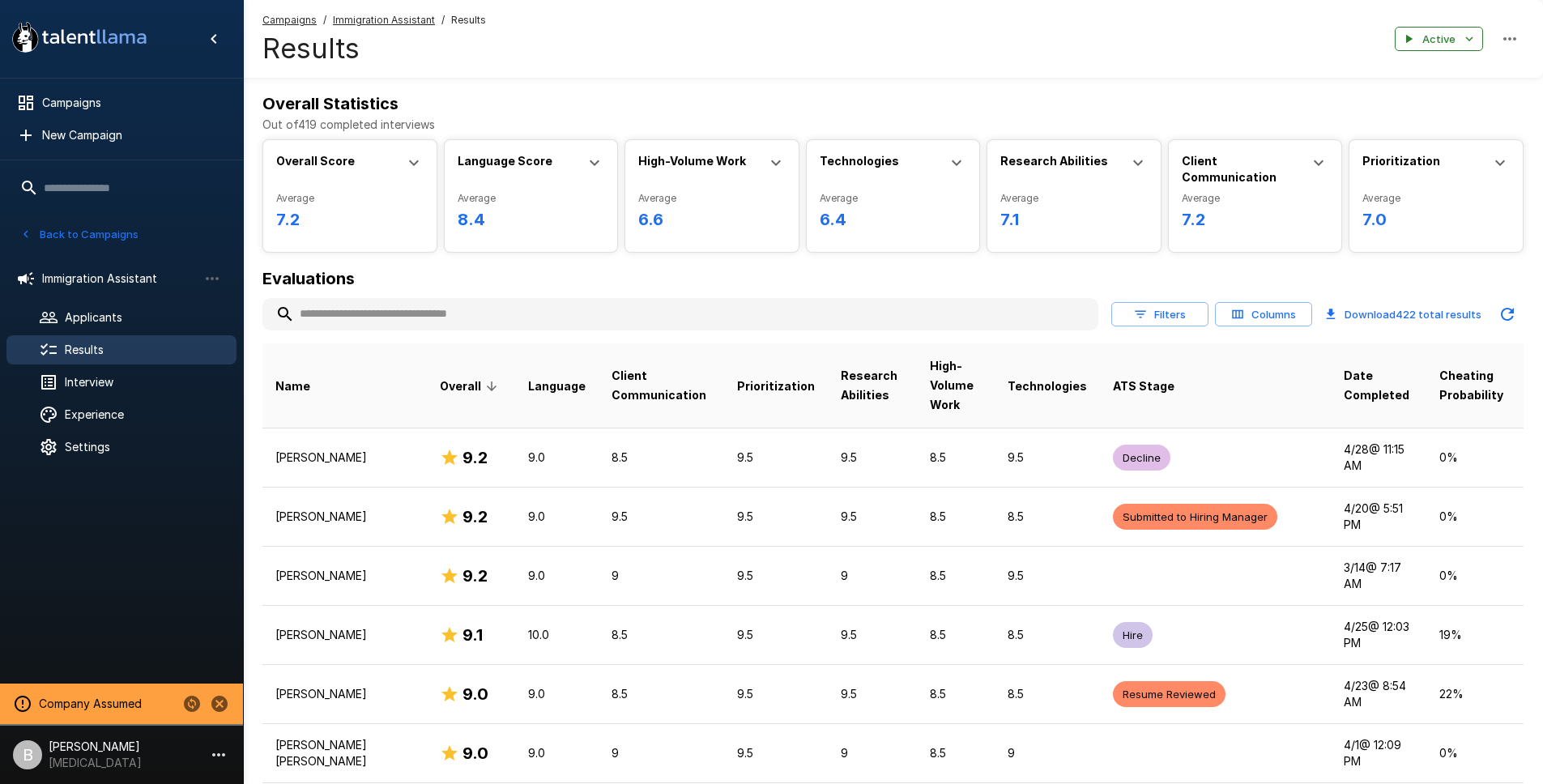
click at [612, 97] on h6 "Overall Statistics" at bounding box center [892, 104] width 1261 height 26
click at [93, 725] on p "[PERSON_NAME]" at bounding box center [95, 746] width 93 height 16
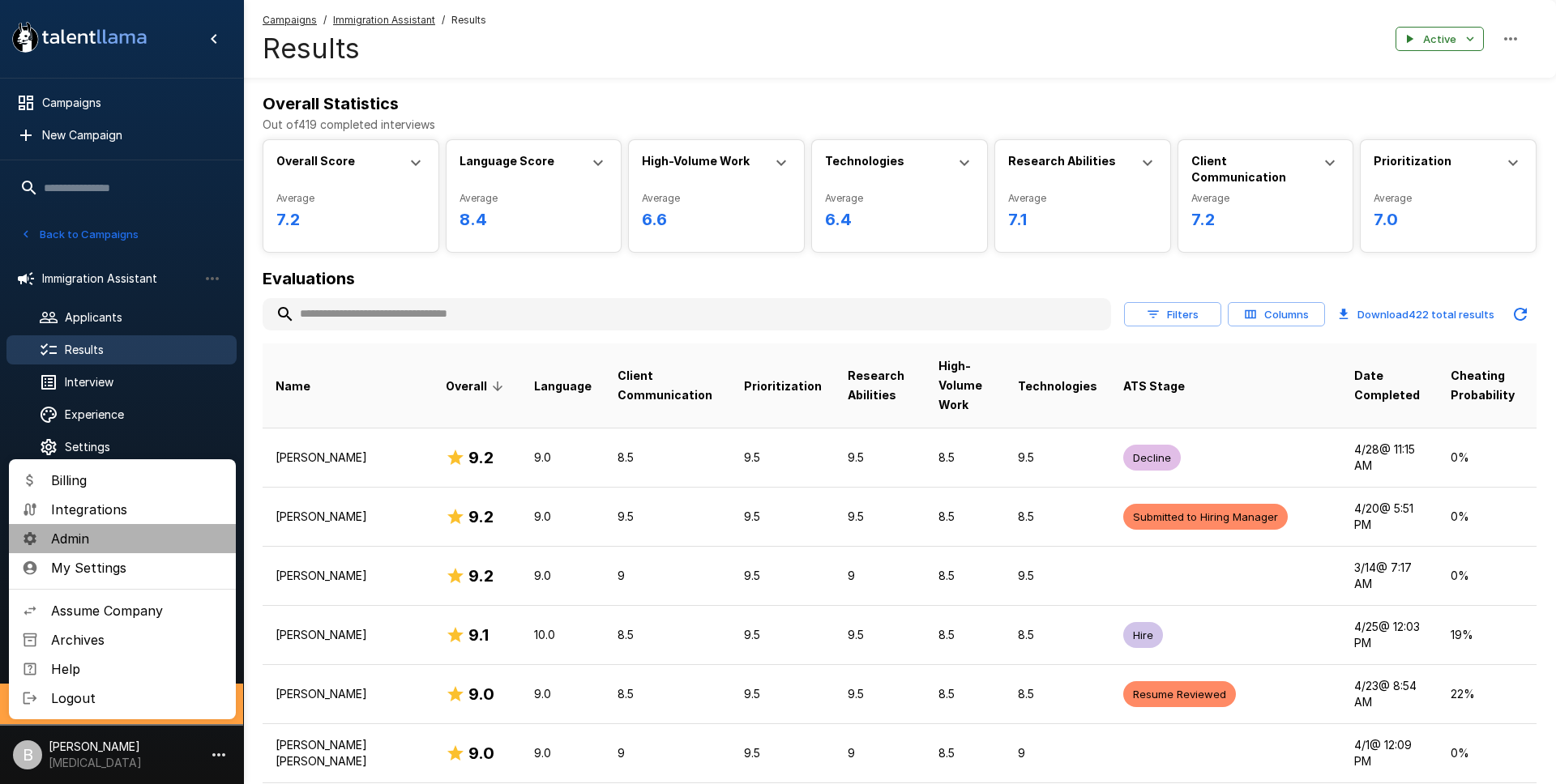
click at [151, 534] on span "Admin" at bounding box center [136, 538] width 172 height 19
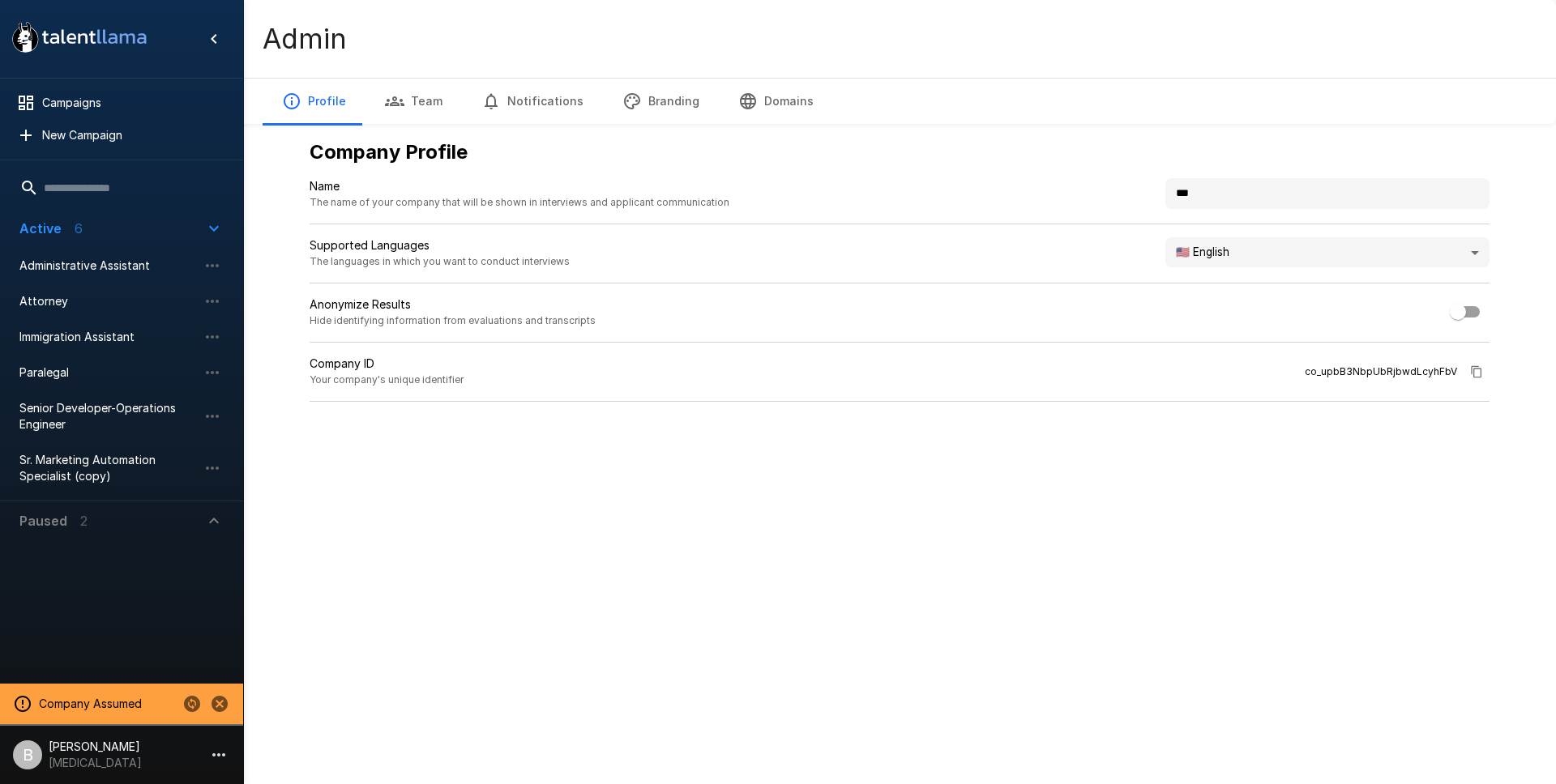
click at [637, 106] on button "Branding" at bounding box center [660, 101] width 116 height 45
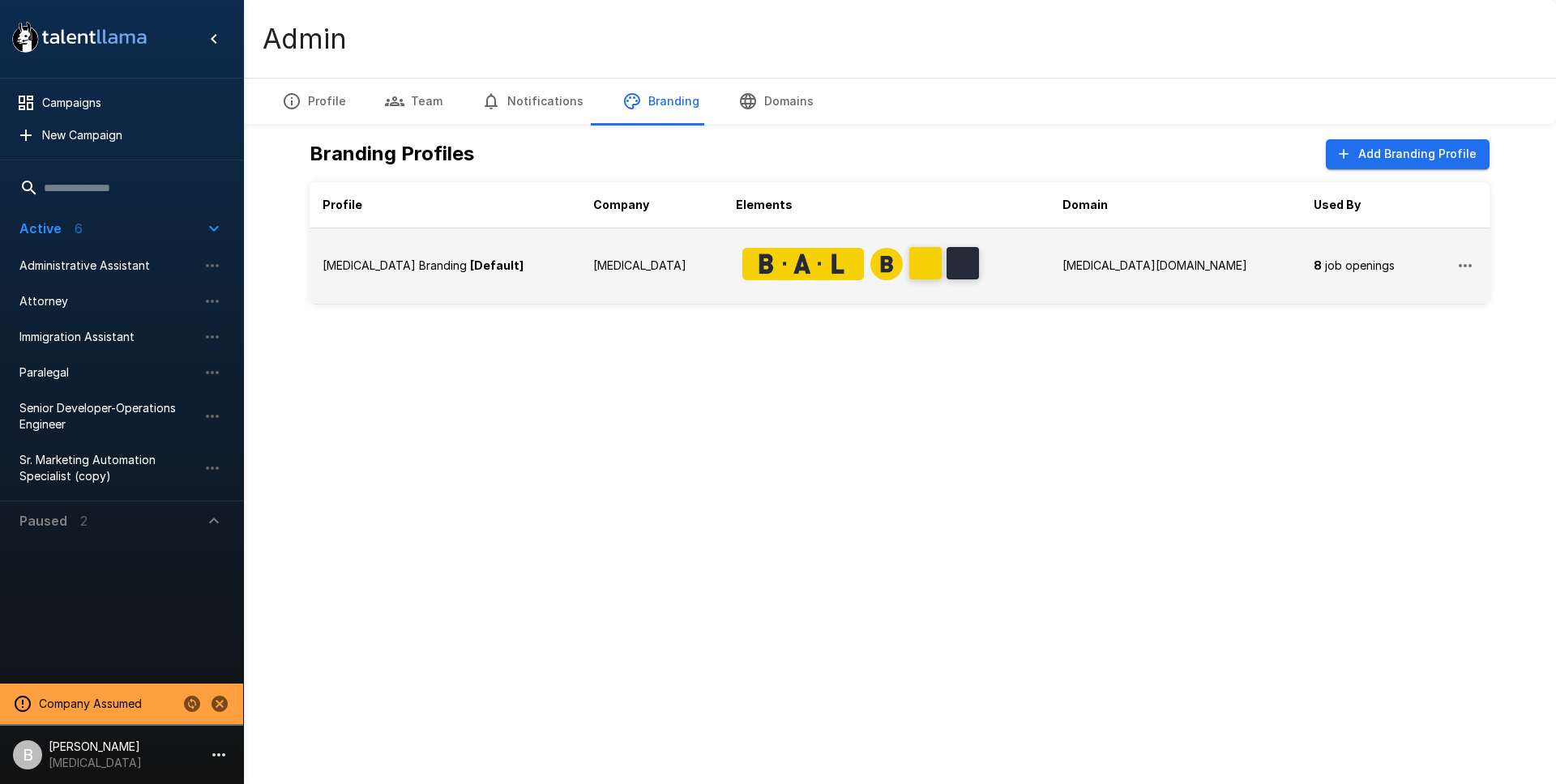
click at [369, 266] on p "[MEDICAL_DATA] Branding" at bounding box center [395, 265] width 145 height 16
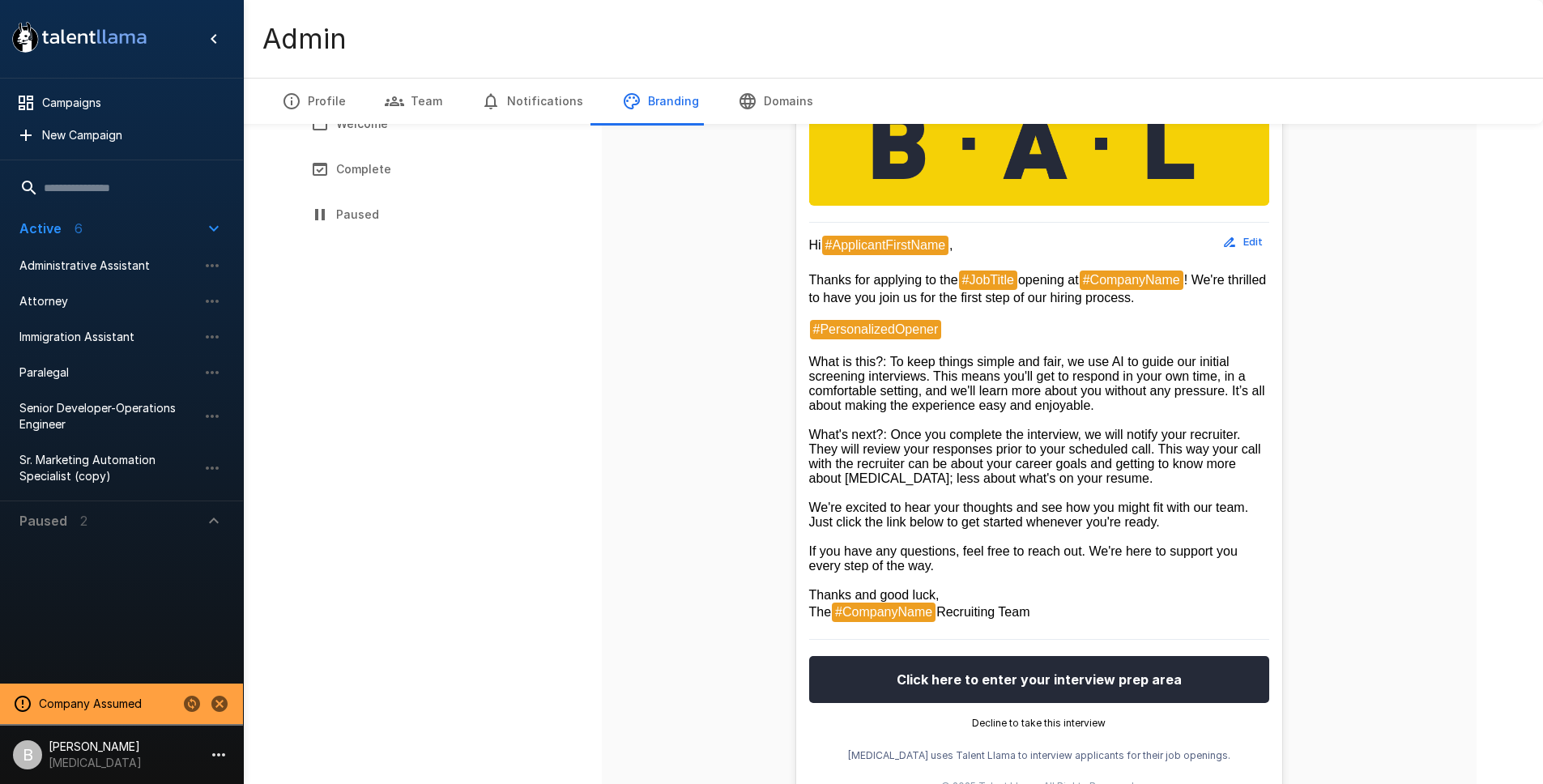
scroll to position [245, 0]
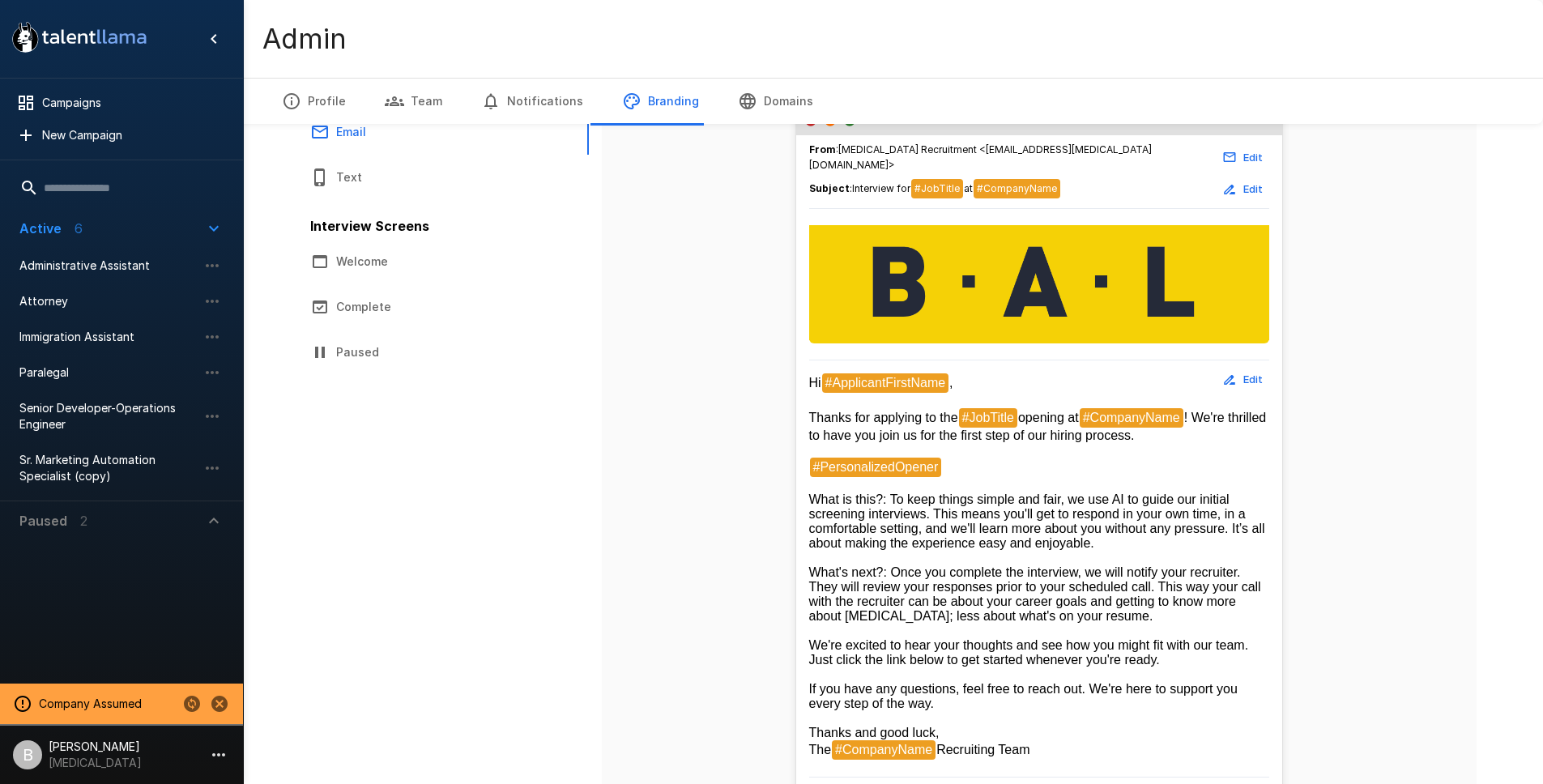
click at [377, 267] on button "Welcome" at bounding box center [436, 261] width 292 height 45
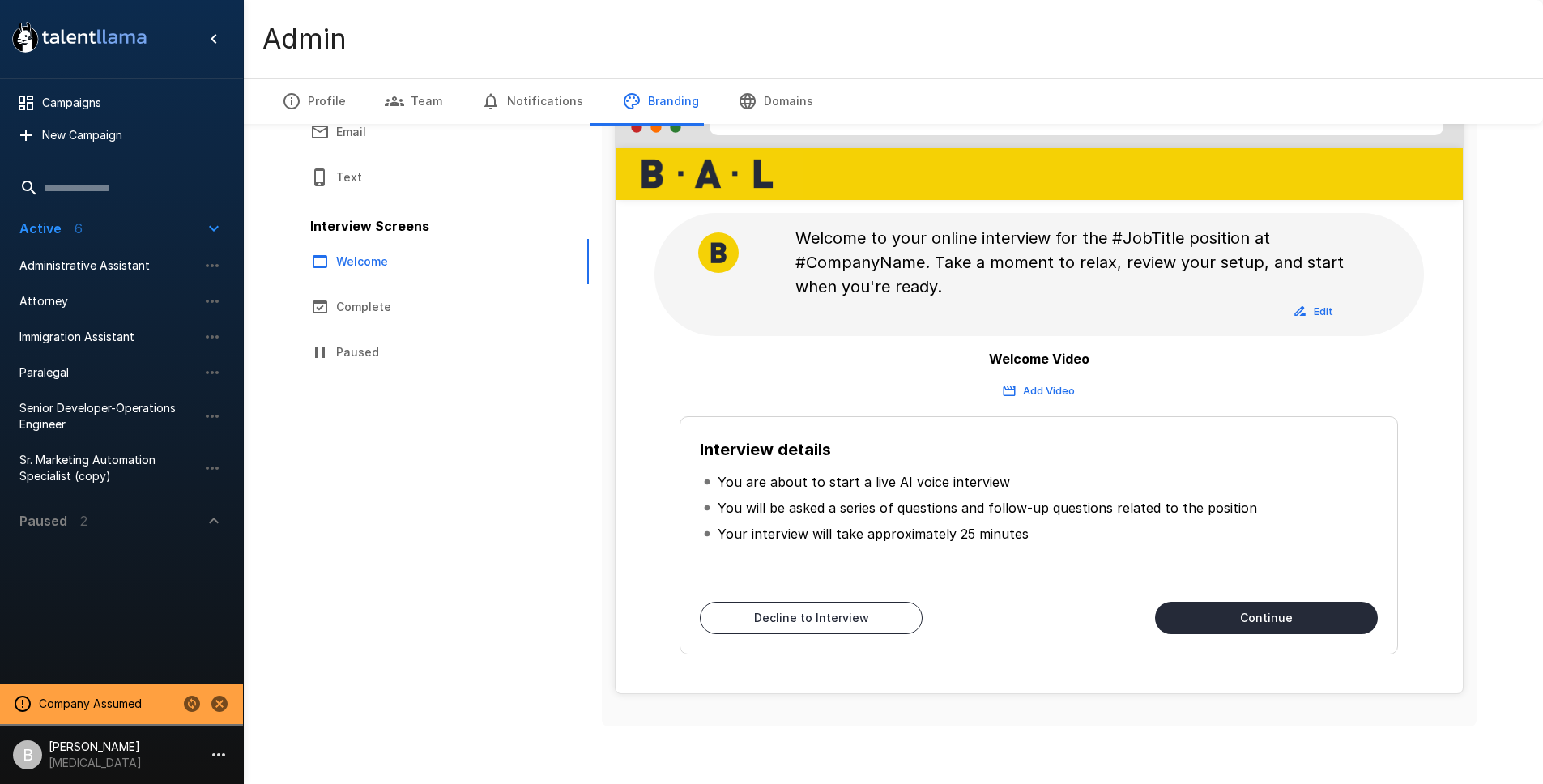
click at [361, 308] on button "Complete" at bounding box center [436, 307] width 292 height 45
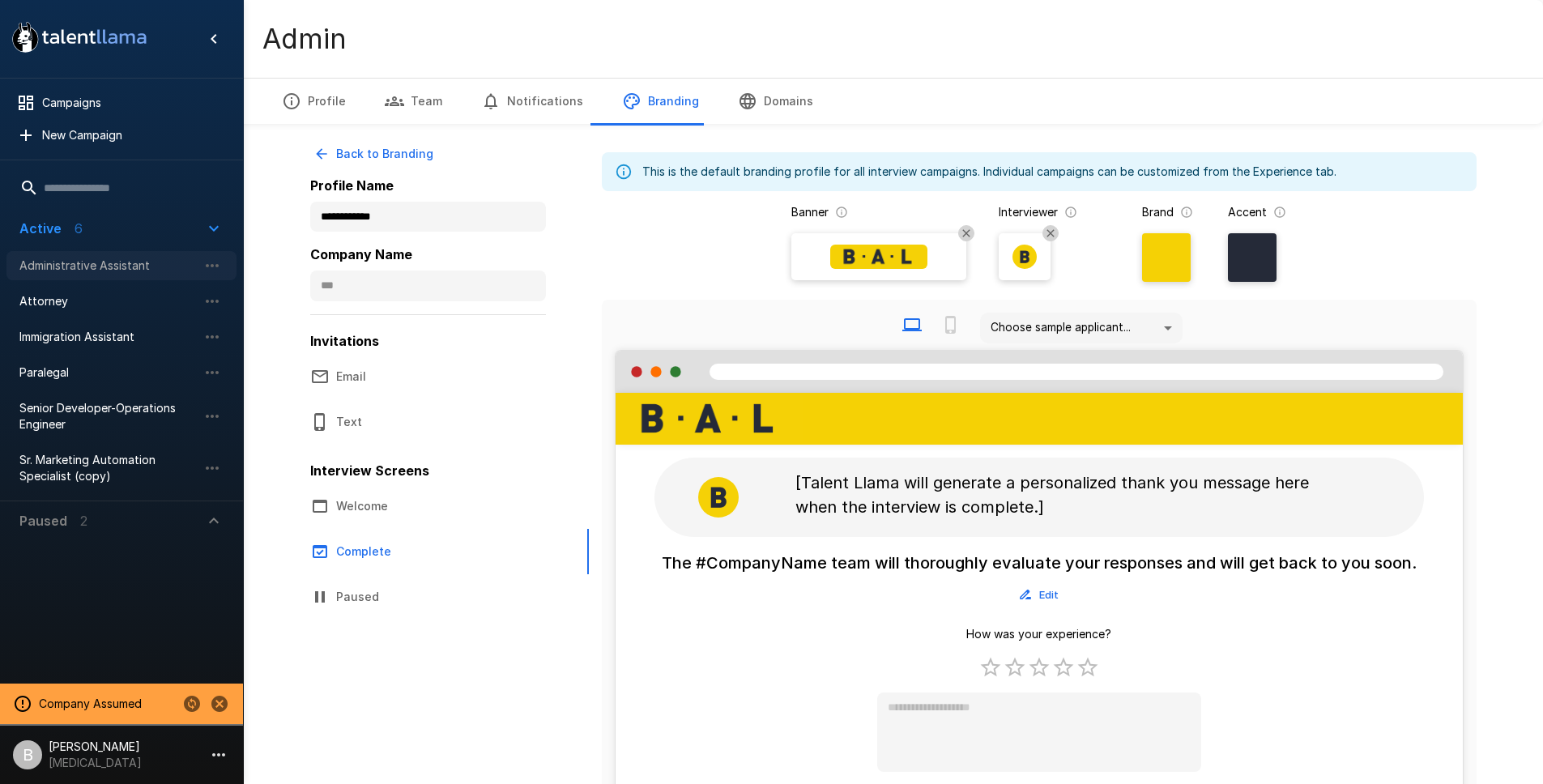
click at [88, 272] on span "Administrative Assistant" at bounding box center [108, 265] width 178 height 16
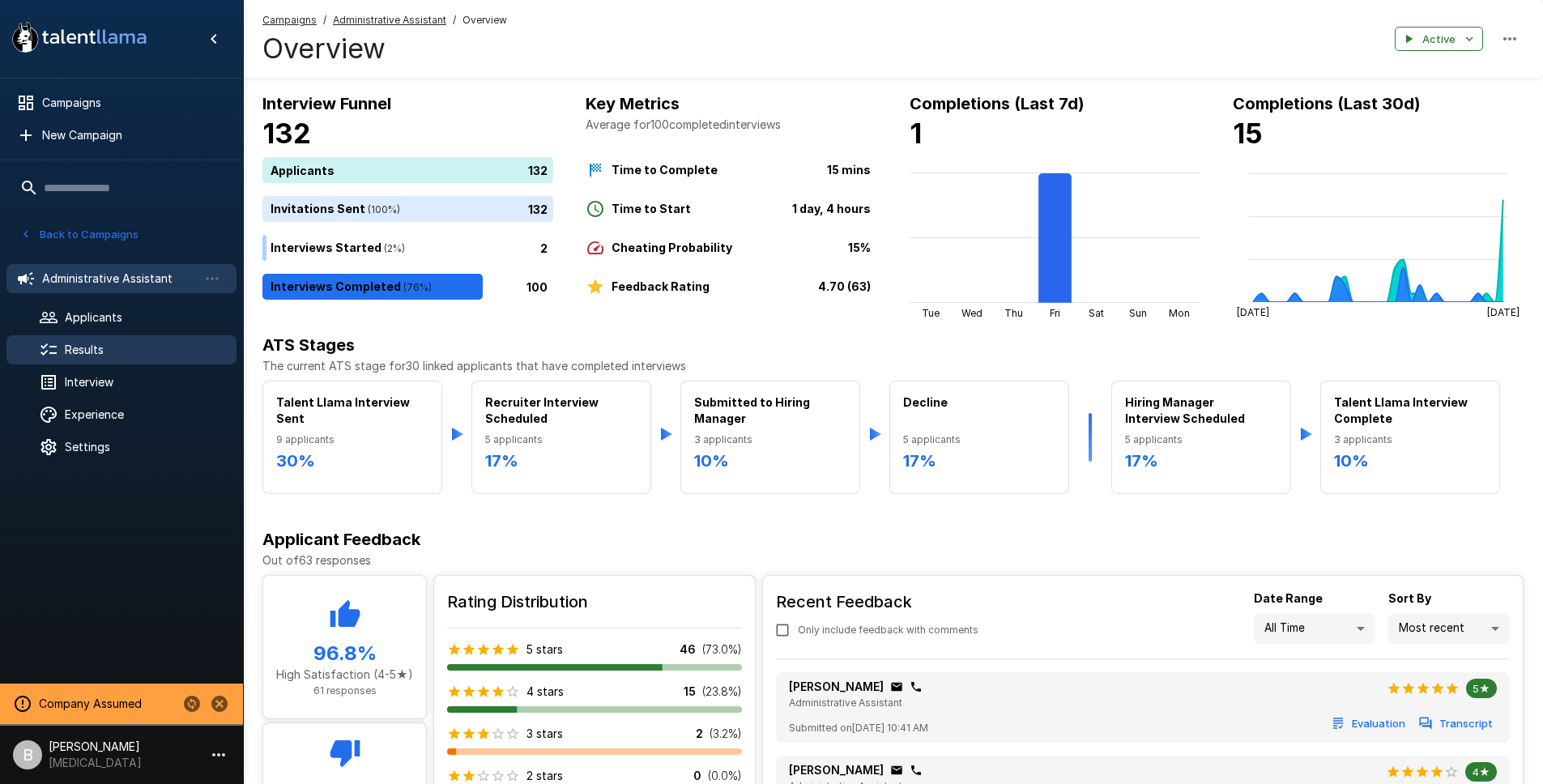
click at [90, 344] on span "Results" at bounding box center [144, 349] width 158 height 16
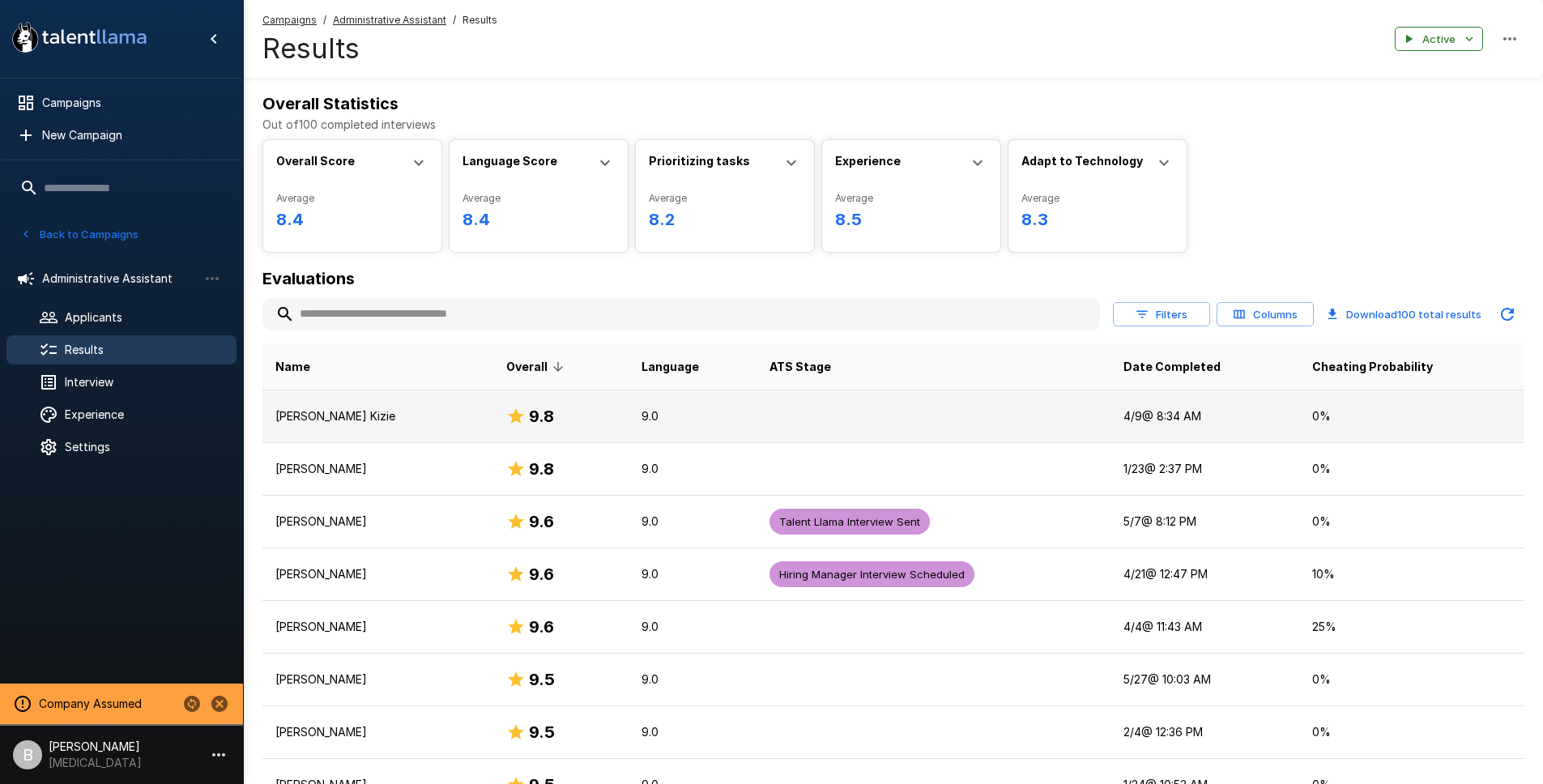
click at [375, 414] on p "[PERSON_NAME] Kizie" at bounding box center [377, 415] width 205 height 16
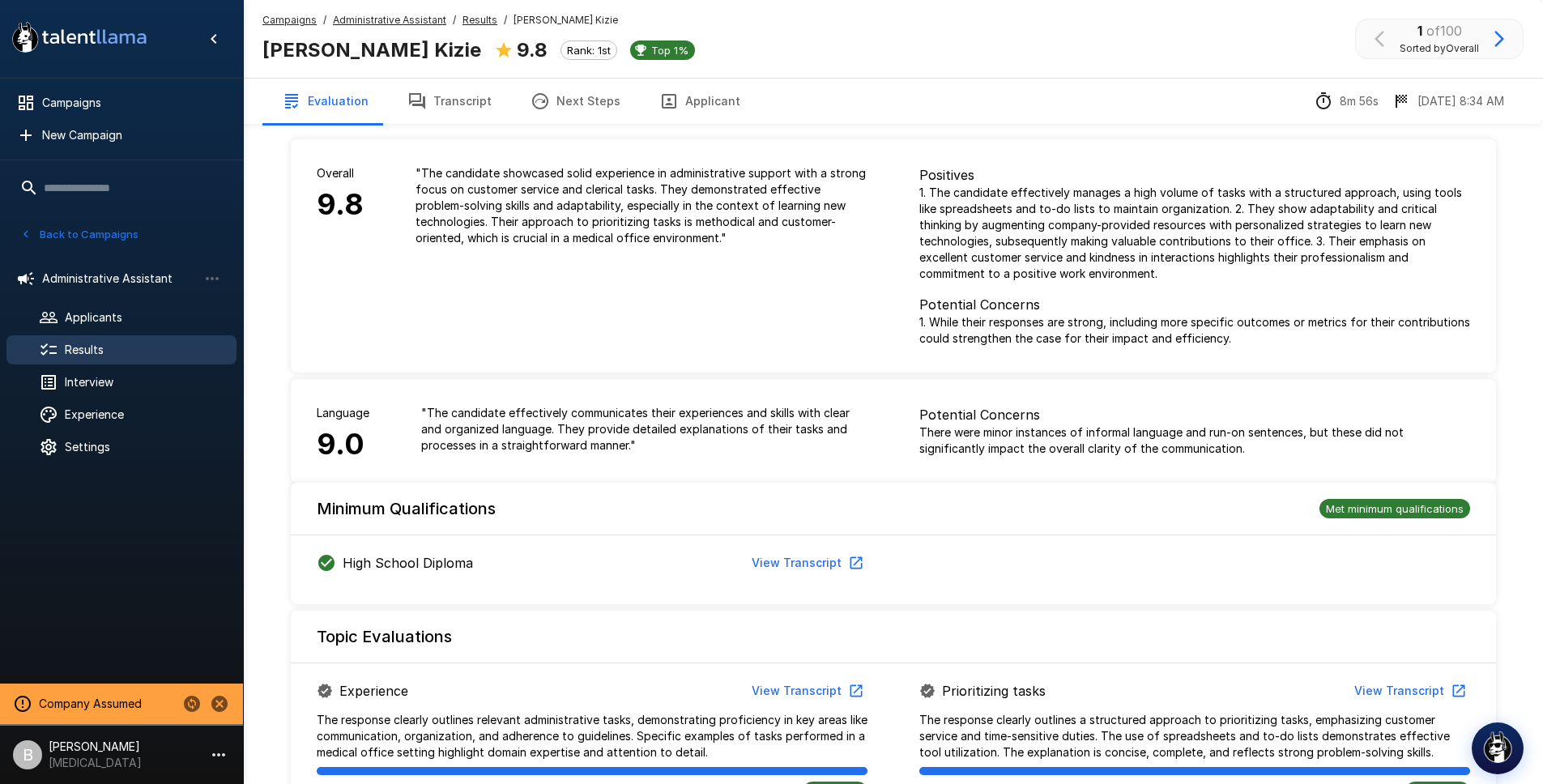
click at [575, 99] on button "Next Steps" at bounding box center [575, 101] width 129 height 45
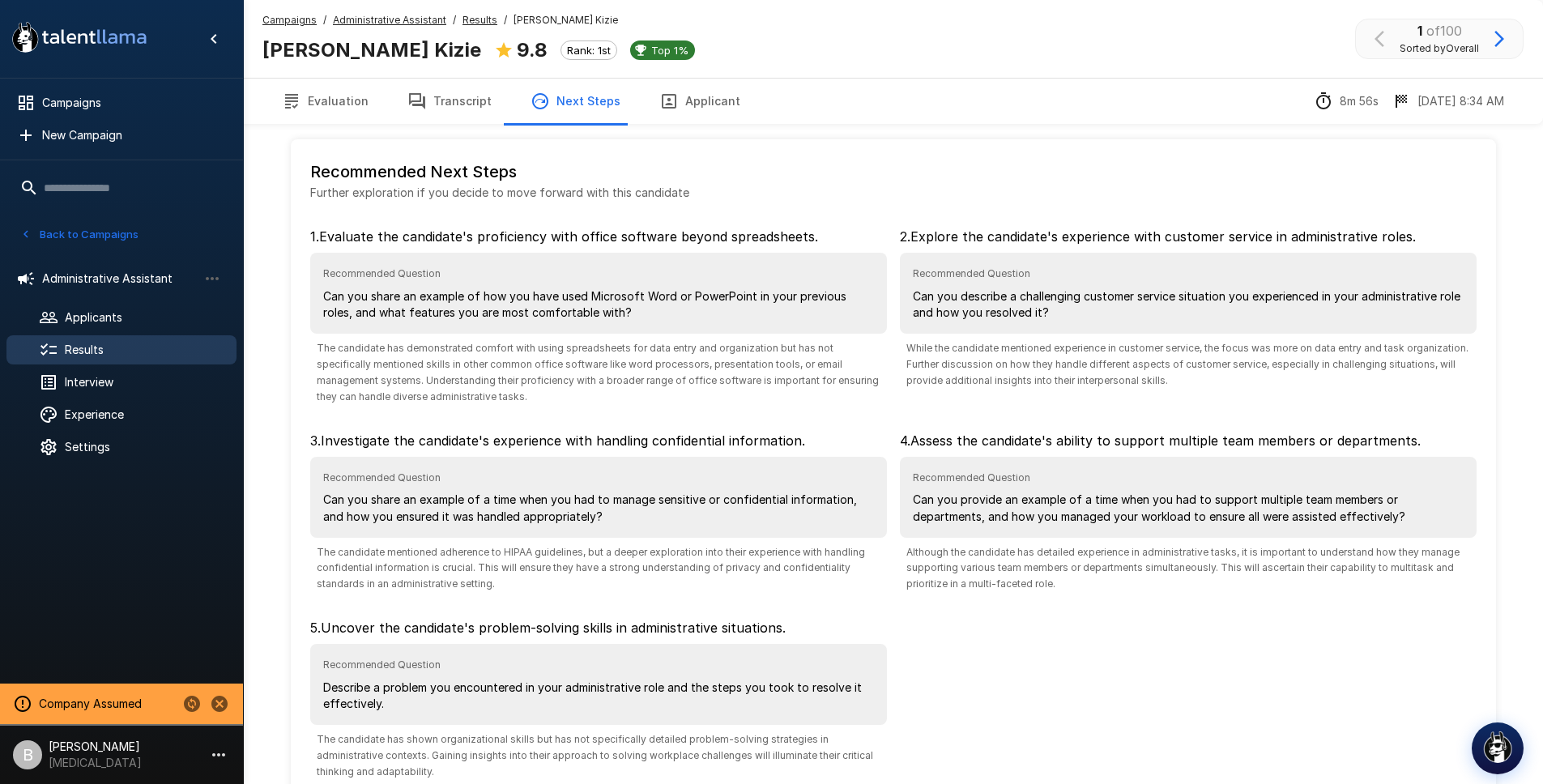
click at [334, 102] on button "Evaluation" at bounding box center [324, 101] width 125 height 45
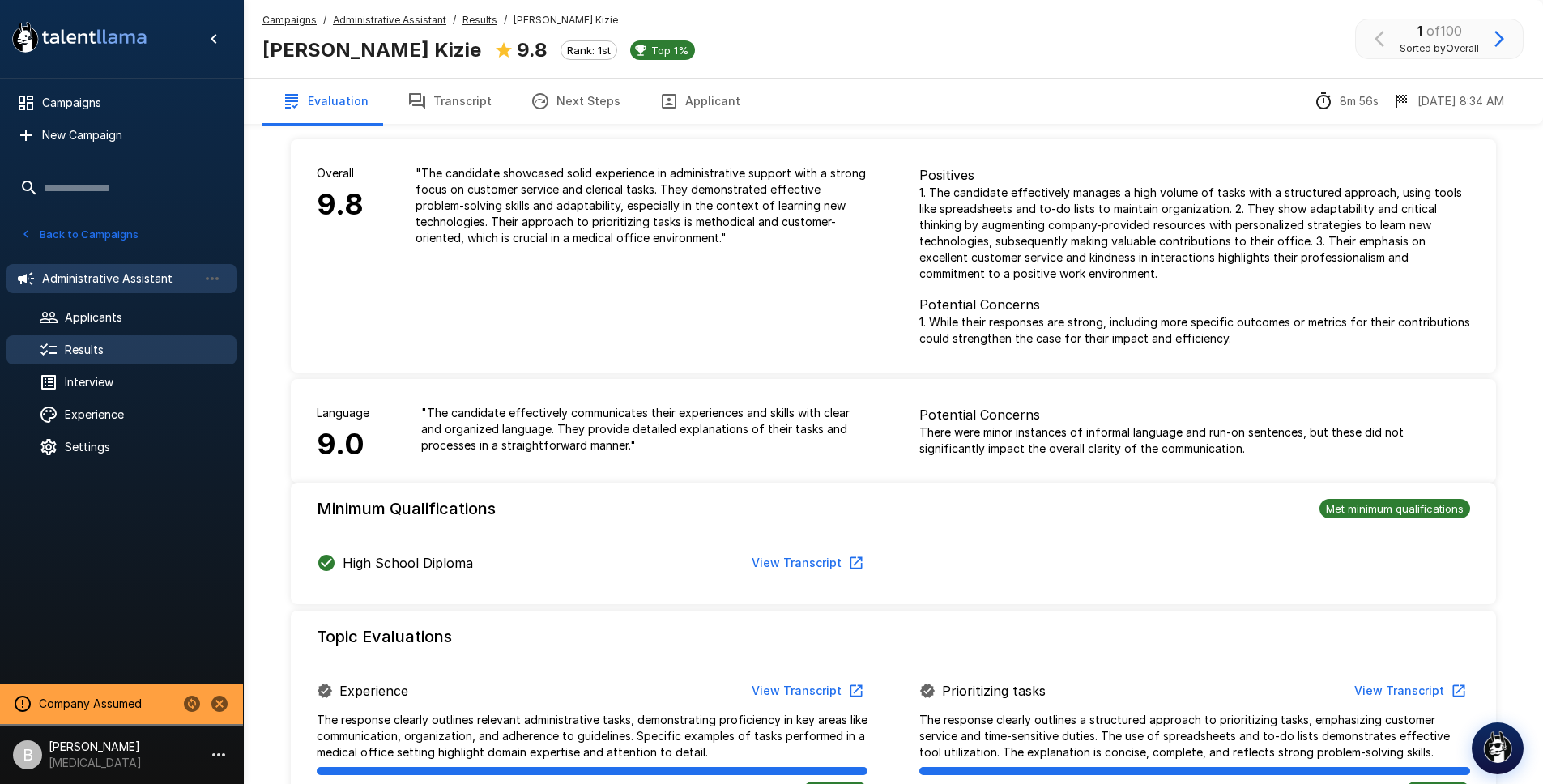
click at [108, 279] on span "Administrative Assistant" at bounding box center [120, 278] width 156 height 16
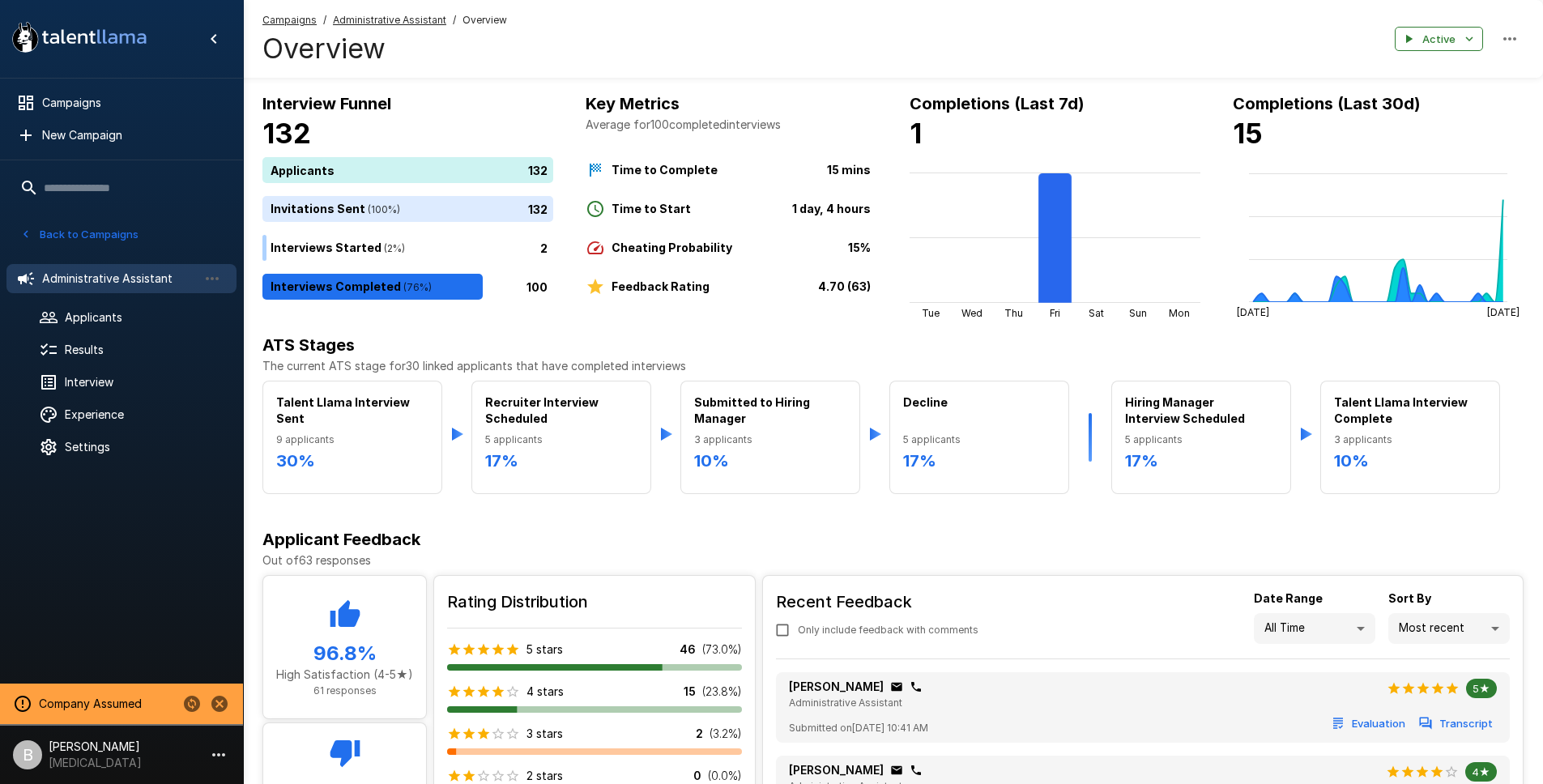
click at [716, 532] on h6 "Applicant Feedback" at bounding box center [892, 539] width 1261 height 26
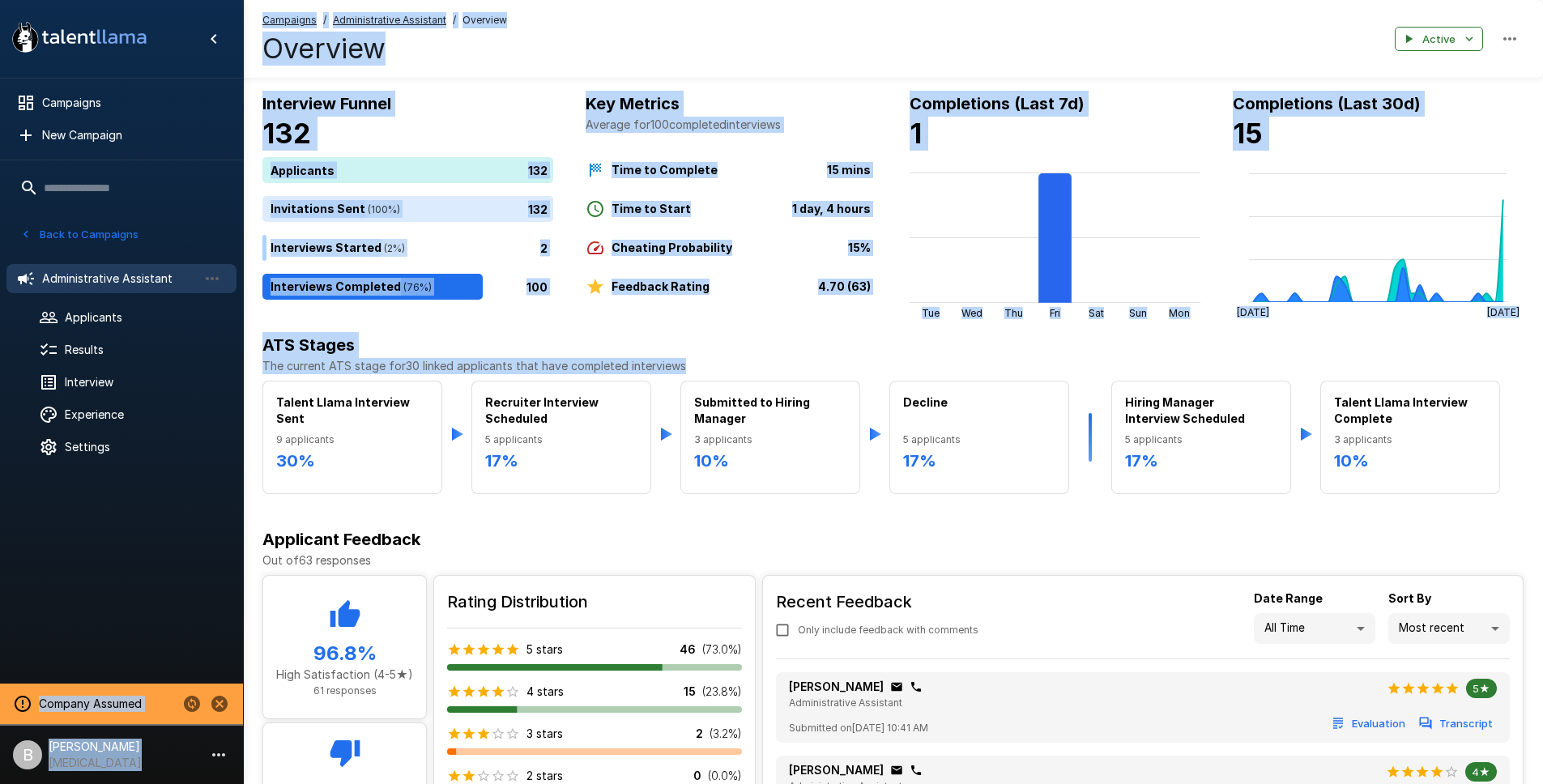
drag, startPoint x: 692, startPoint y: 361, endPoint x: 486, endPoint y: 338, distance: 207.3
click at [243, 317] on div ".st0{fill:#FFFFFF;} .st1{fill:#76a4ed;} Campaigns New Campaign Active 6 Adminis…" at bounding box center [892, 462] width 1300 height 923
click at [494, 340] on h6 "ATS Stages" at bounding box center [892, 345] width 1261 height 26
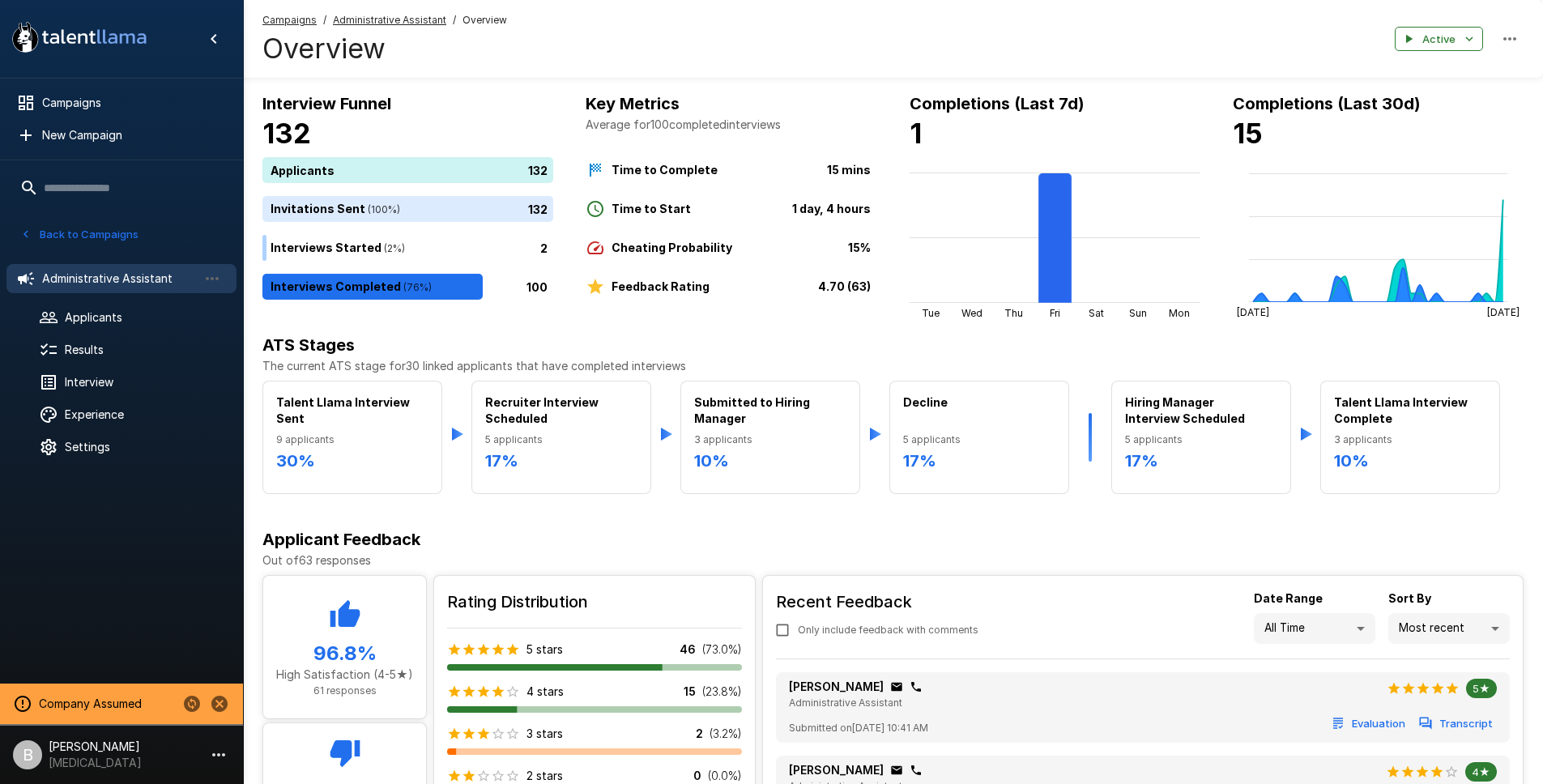
click at [737, 544] on h6 "Applicant Feedback" at bounding box center [892, 539] width 1261 height 26
click at [687, 334] on h6 "ATS Stages" at bounding box center [892, 345] width 1261 height 26
click at [602, 338] on h6 "ATS Stages" at bounding box center [892, 345] width 1261 height 26
click at [521, 337] on h6 "ATS Stages" at bounding box center [892, 345] width 1261 height 26
